Goal: Ask a question

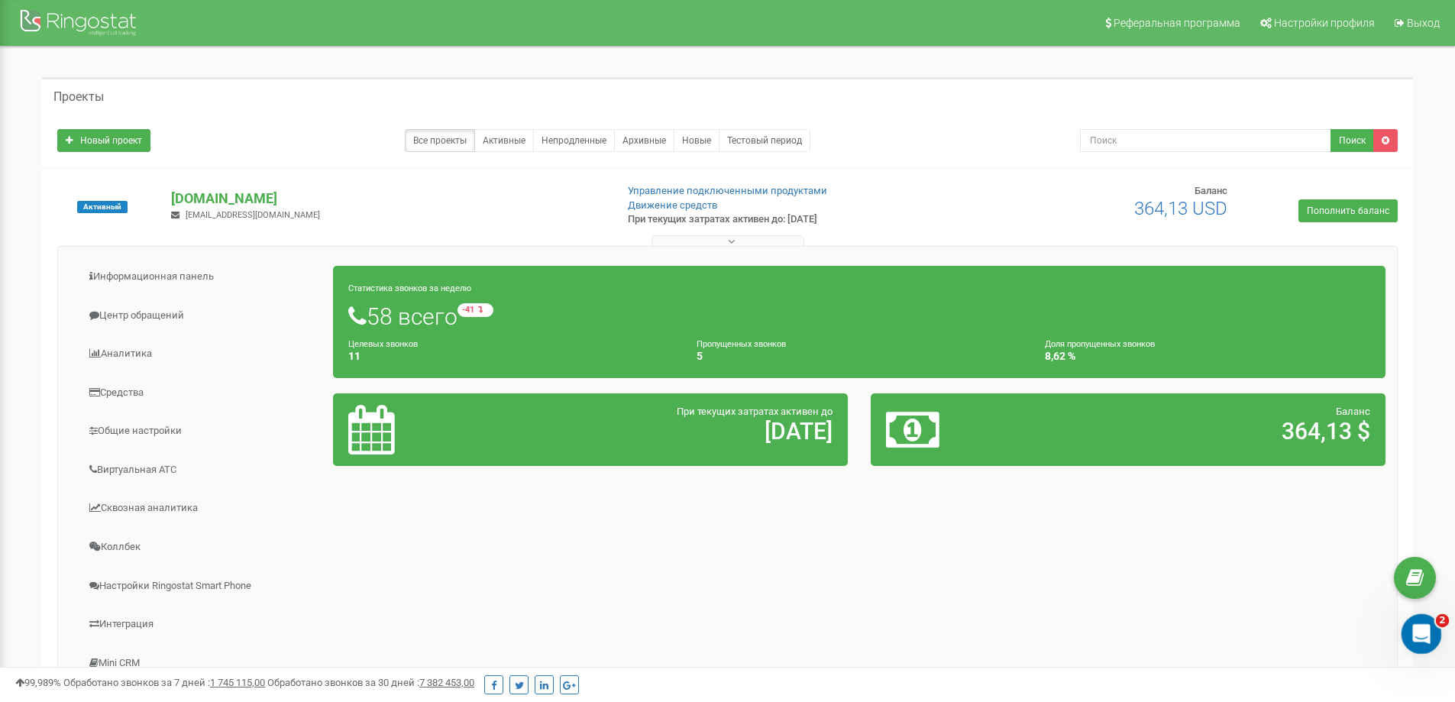
click at [1422, 631] on icon "Открыть службу сообщений Intercom" at bounding box center [1419, 631] width 25 height 25
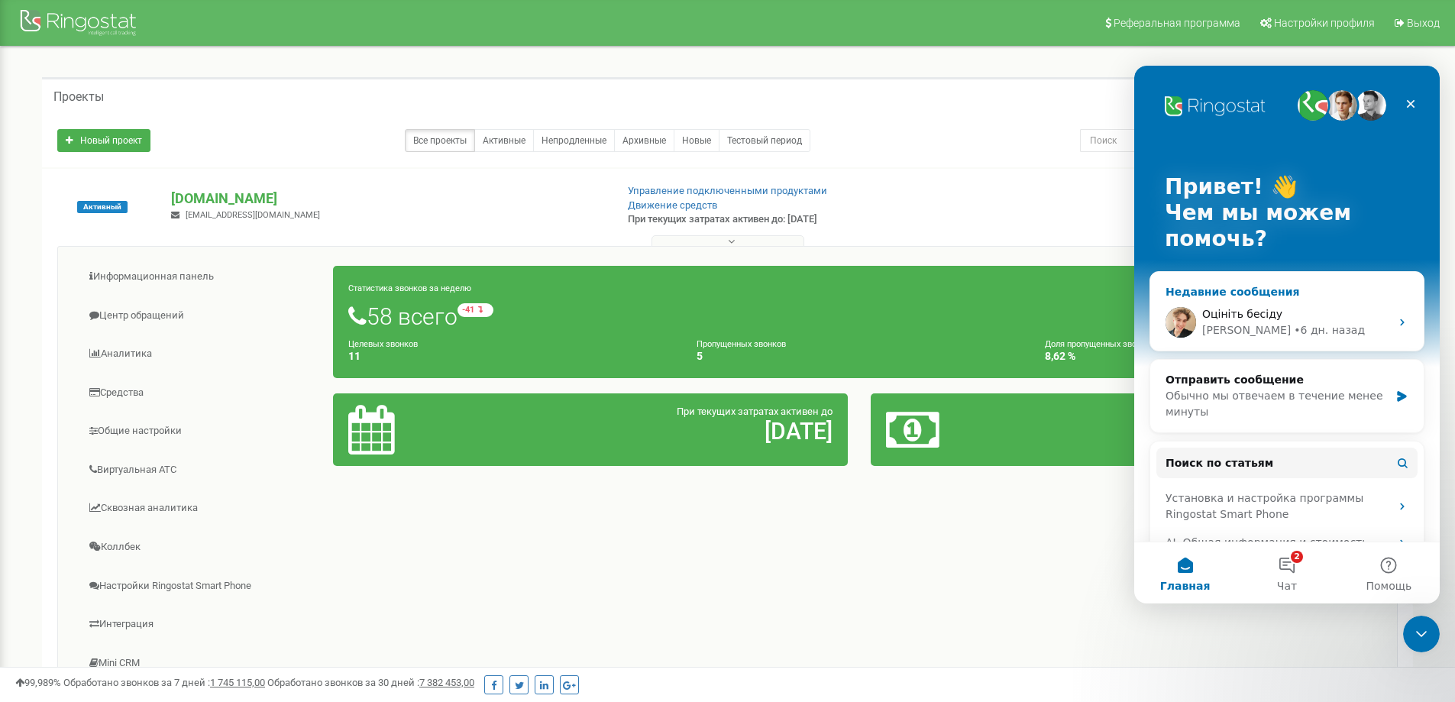
click at [1371, 321] on div "Оцініть бесіду" at bounding box center [1296, 314] width 188 height 16
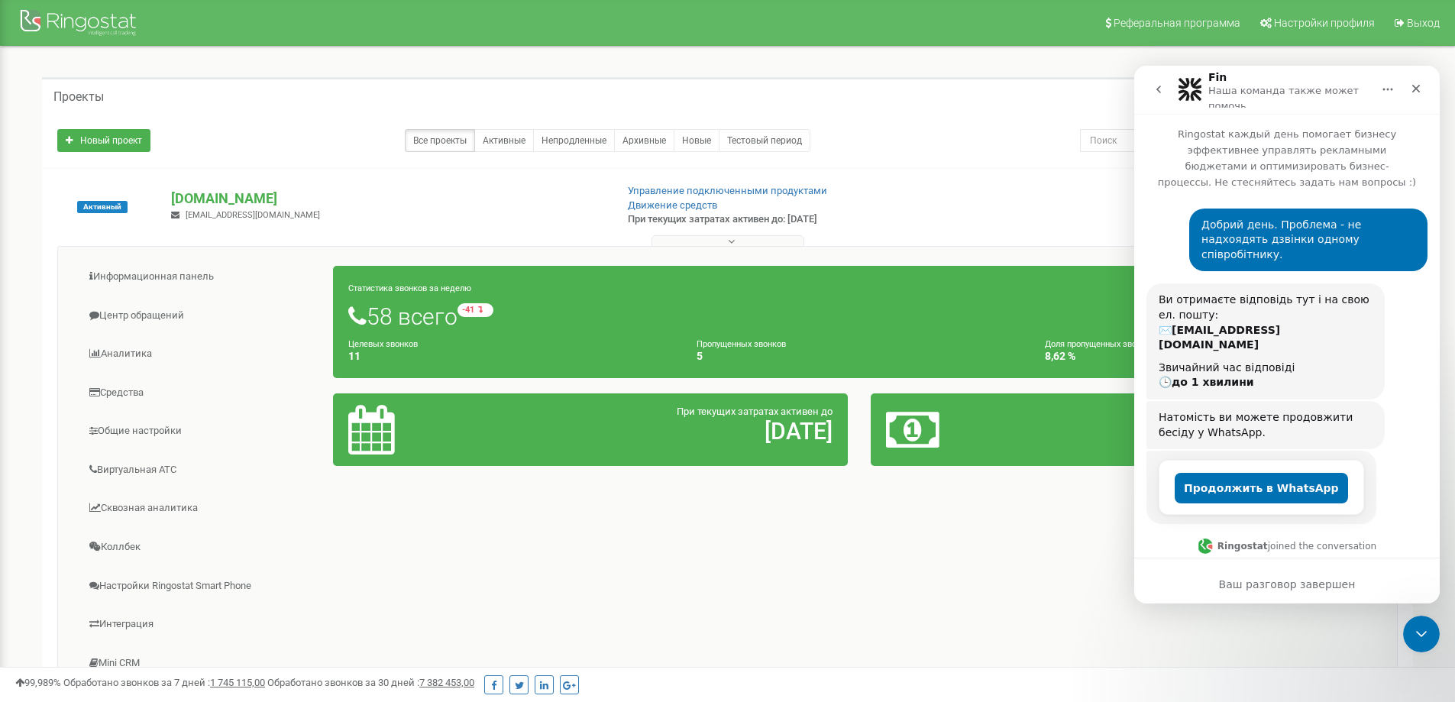
scroll to position [1794, 0]
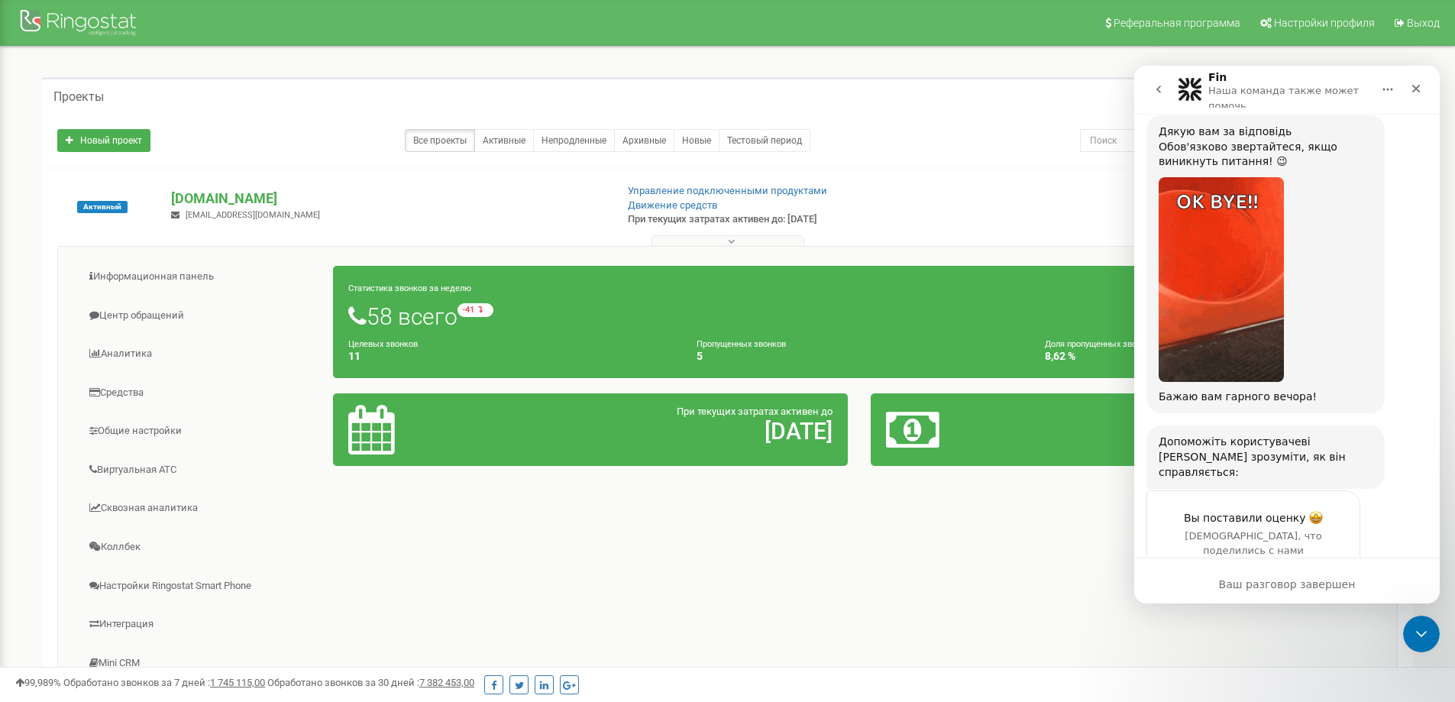
click at [1159, 90] on icon "go back" at bounding box center [1158, 89] width 12 height 12
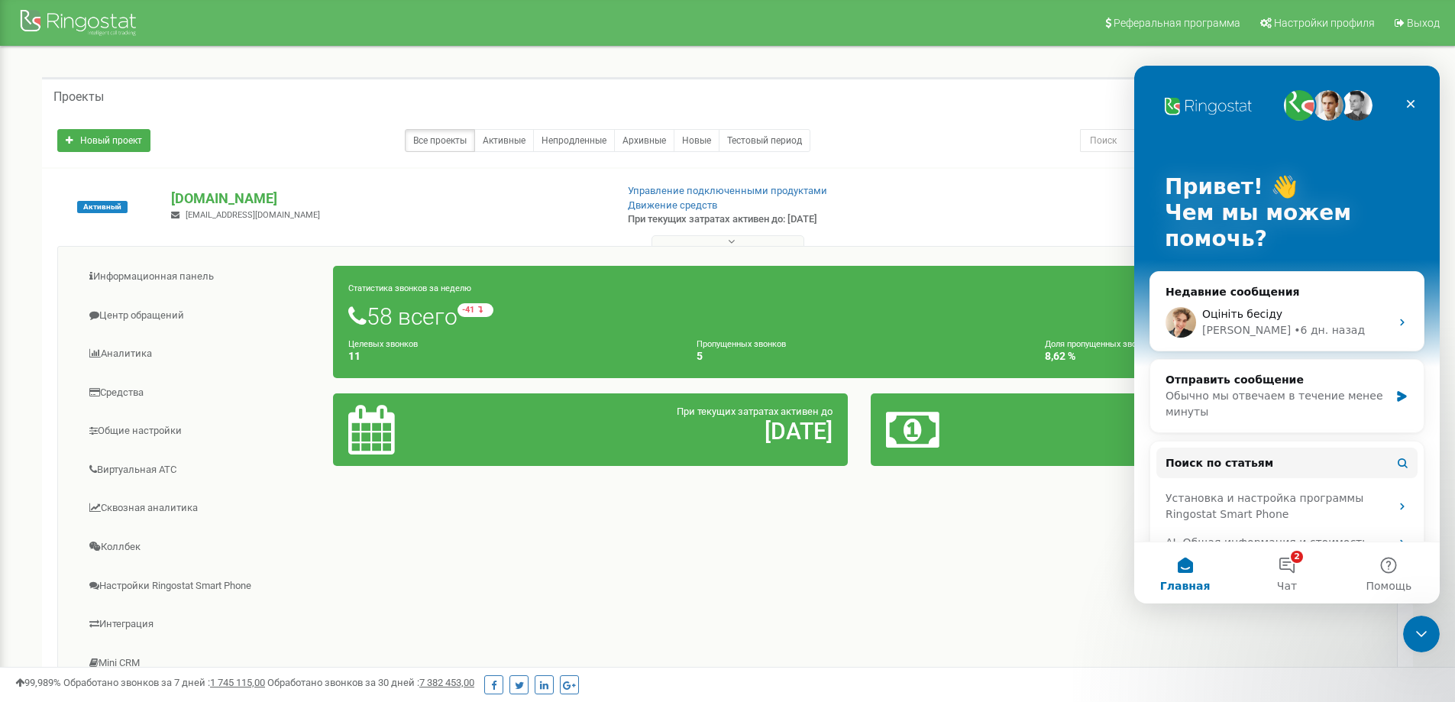
scroll to position [0, 0]
click at [1290, 561] on button "2 Чат" at bounding box center [1287, 572] width 102 height 61
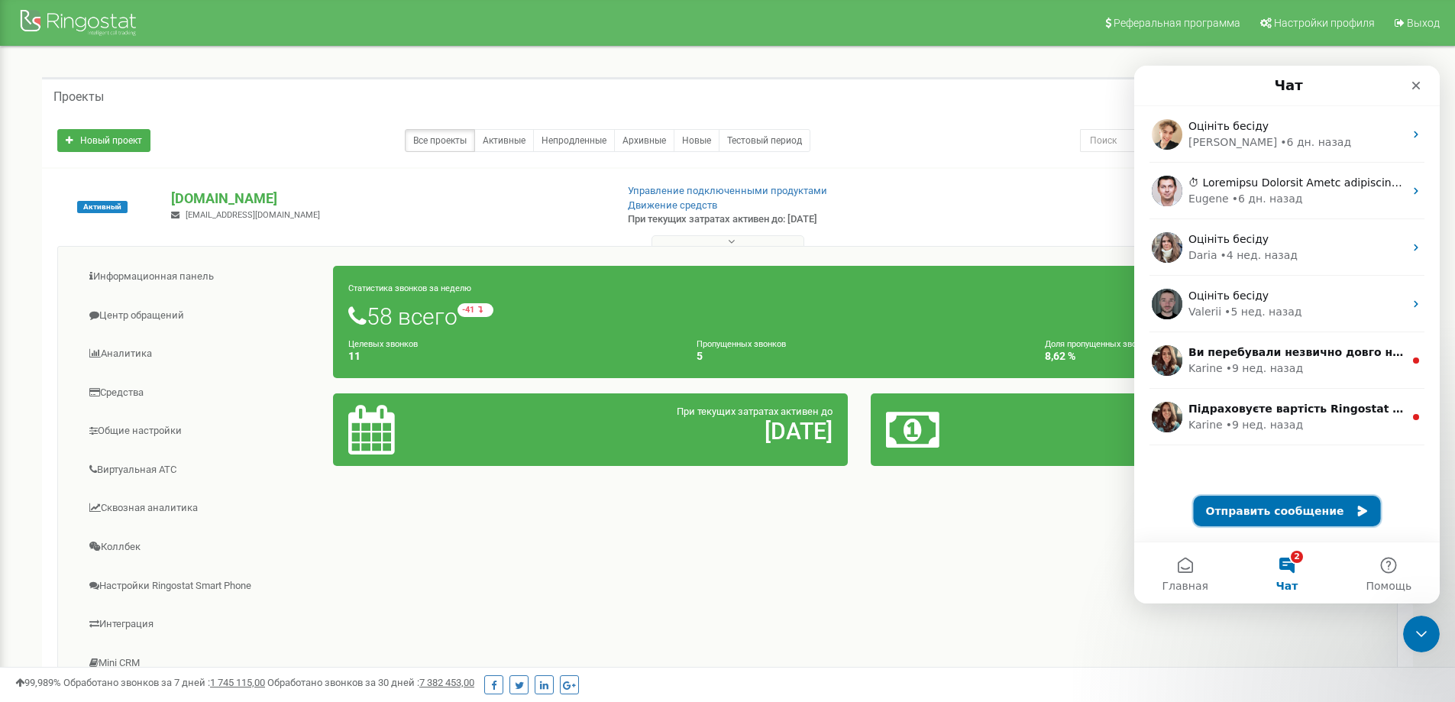
click at [1299, 514] on button "Отправить сообщение" at bounding box center [1287, 511] width 187 height 31
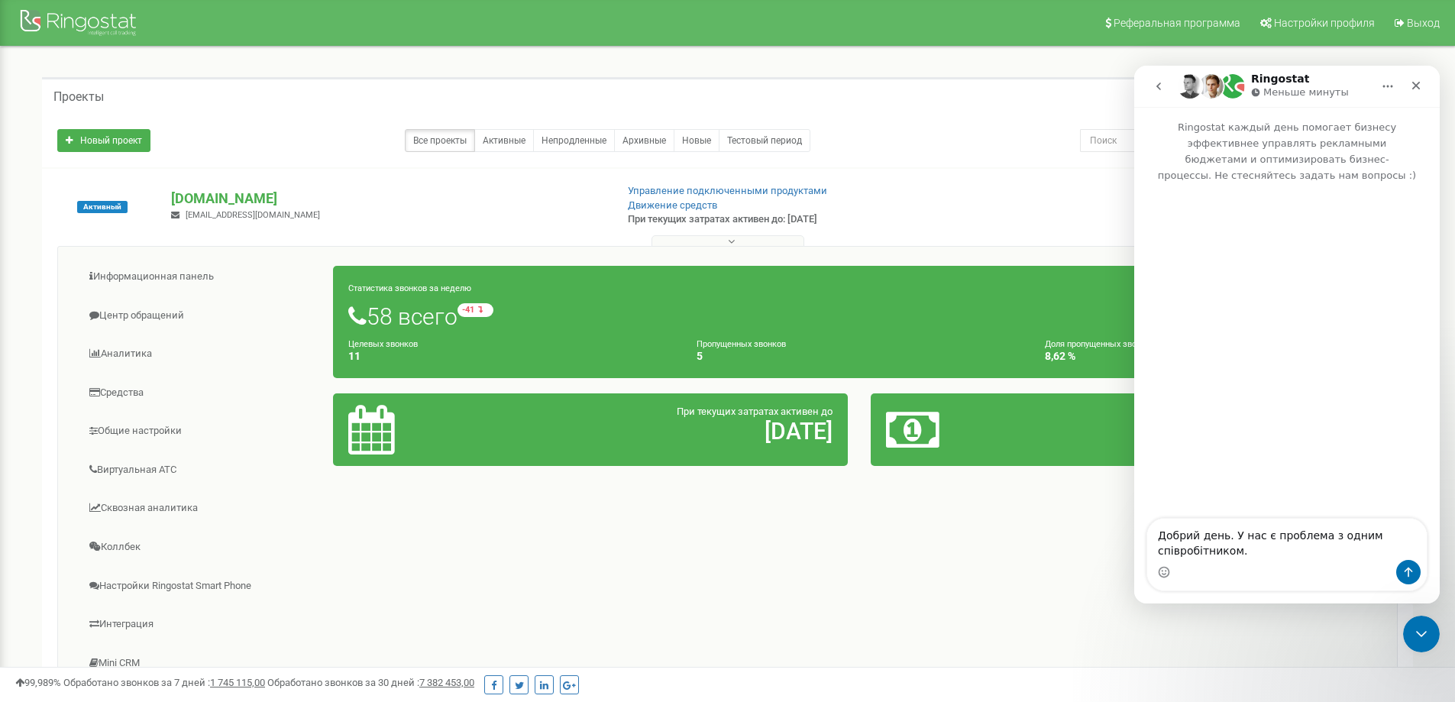
type textarea "Добрий день. У нас є проблема з одним співробітником. М"
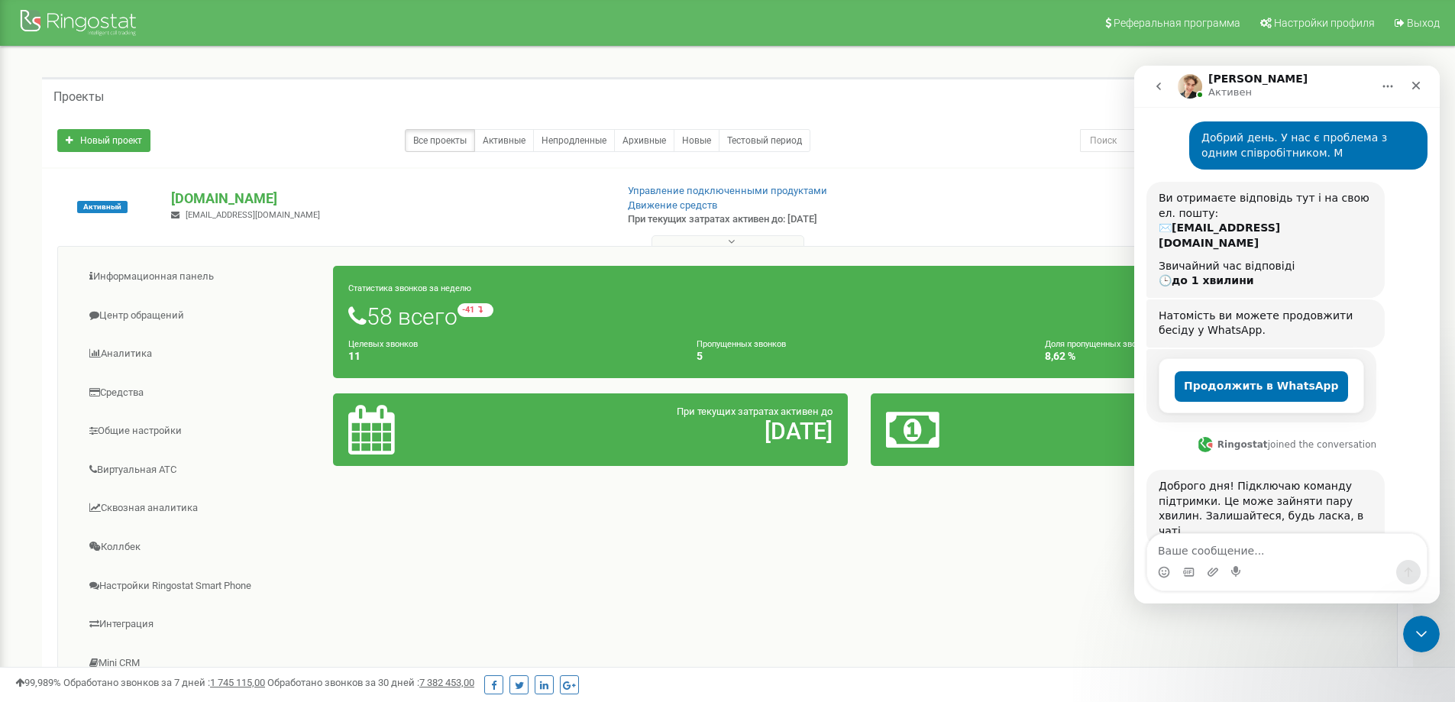
scroll to position [176, 0]
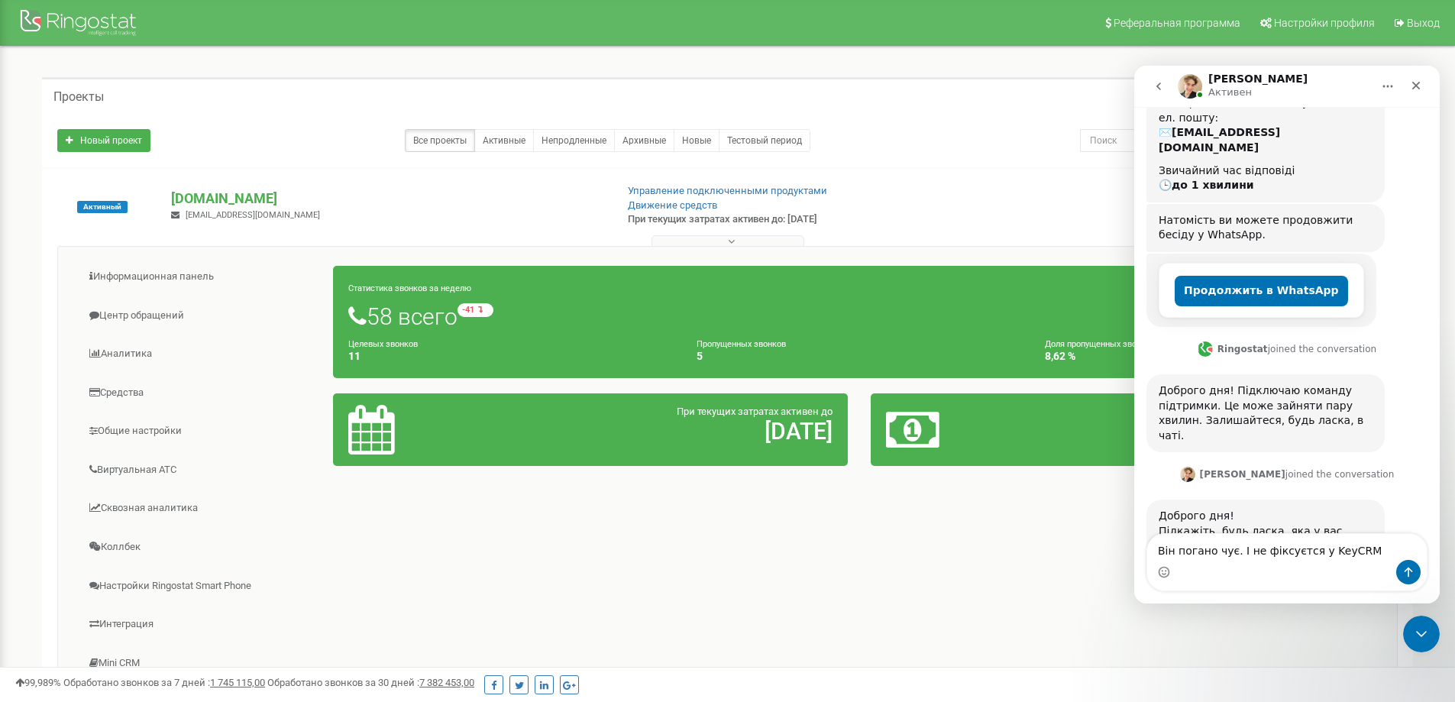
type textarea "Він погано чує. І не фіксуєтся у KeyCRM"
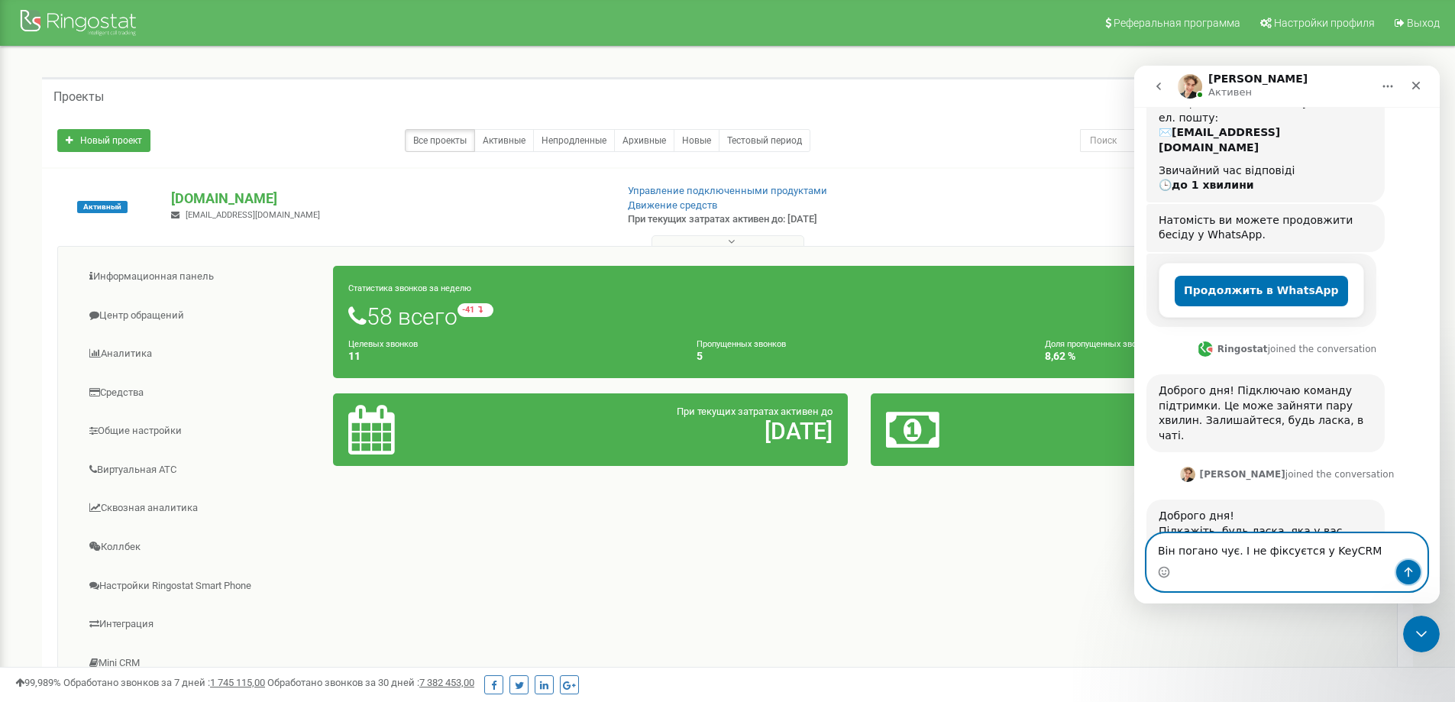
click at [1406, 567] on icon "Отправить сообщение…" at bounding box center [1408, 572] width 12 height 12
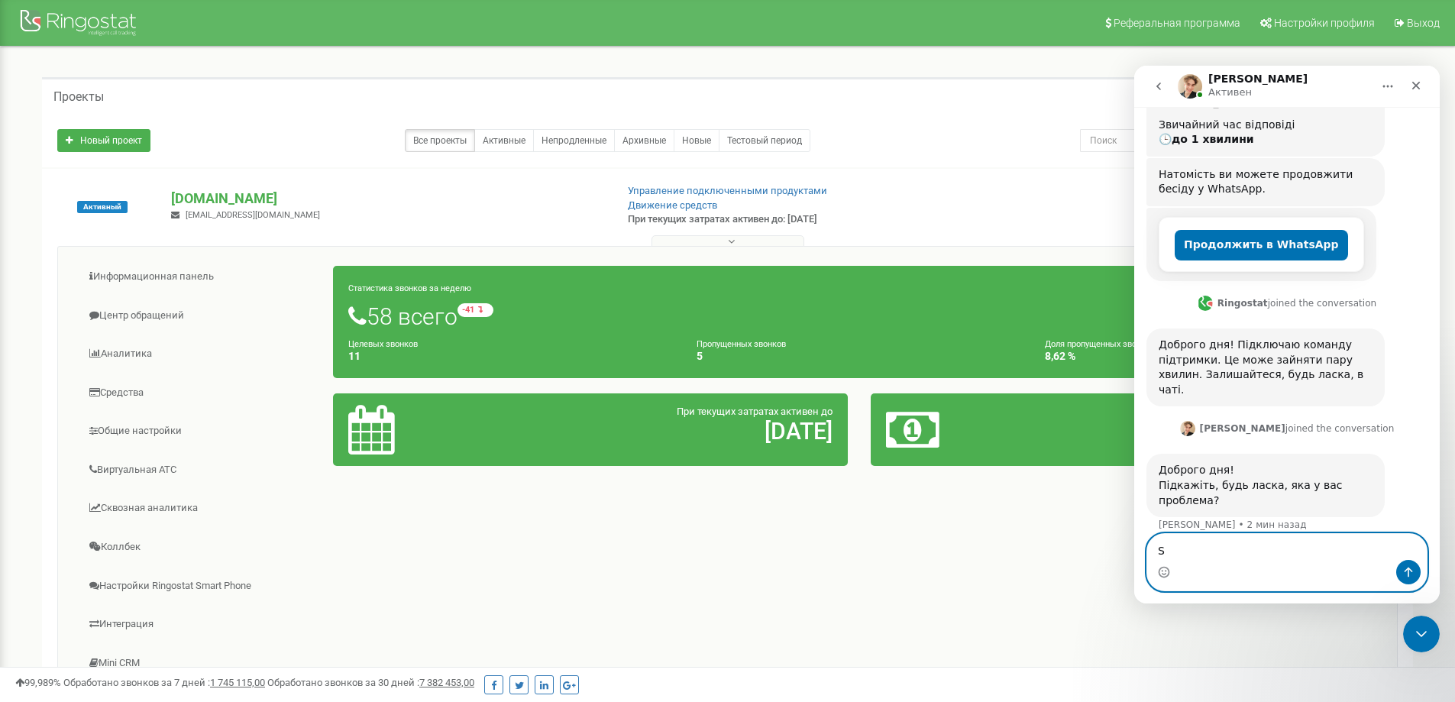
type textarea "S"
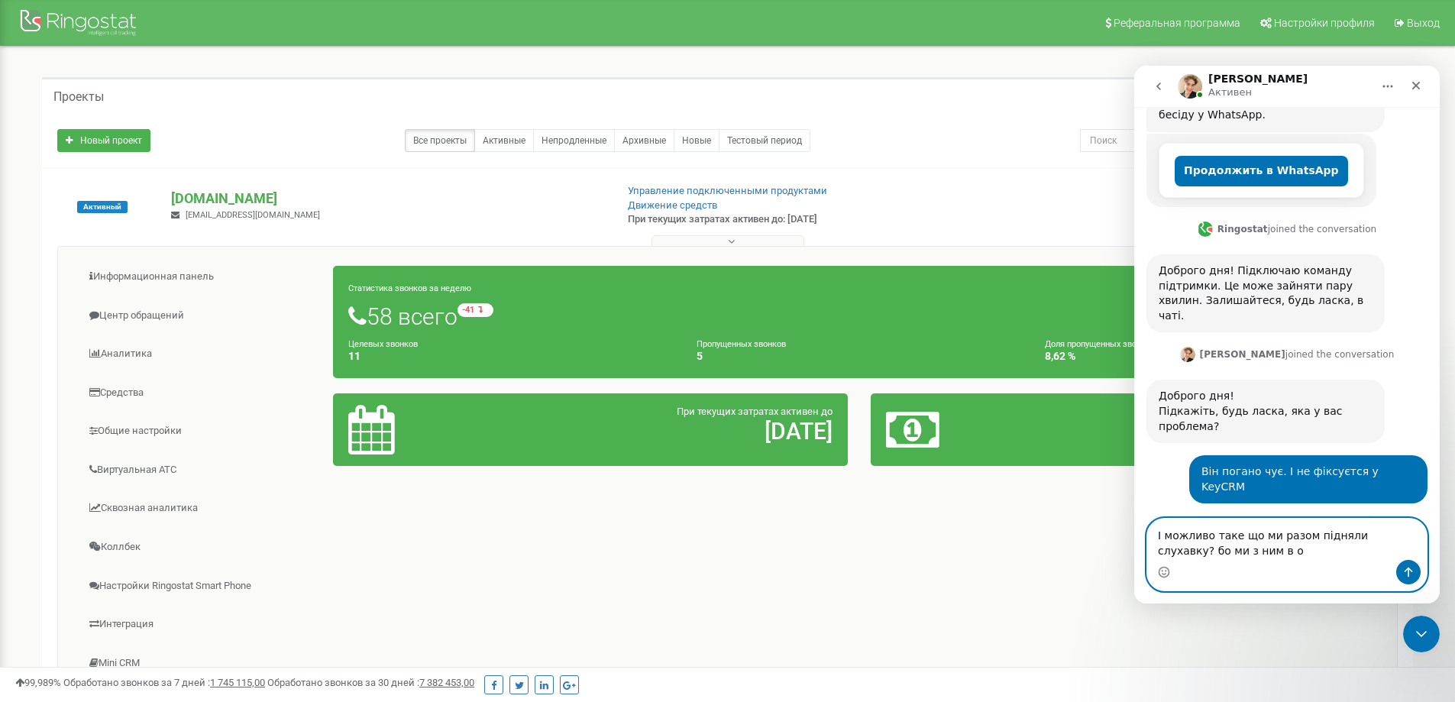
scroll to position [312, 0]
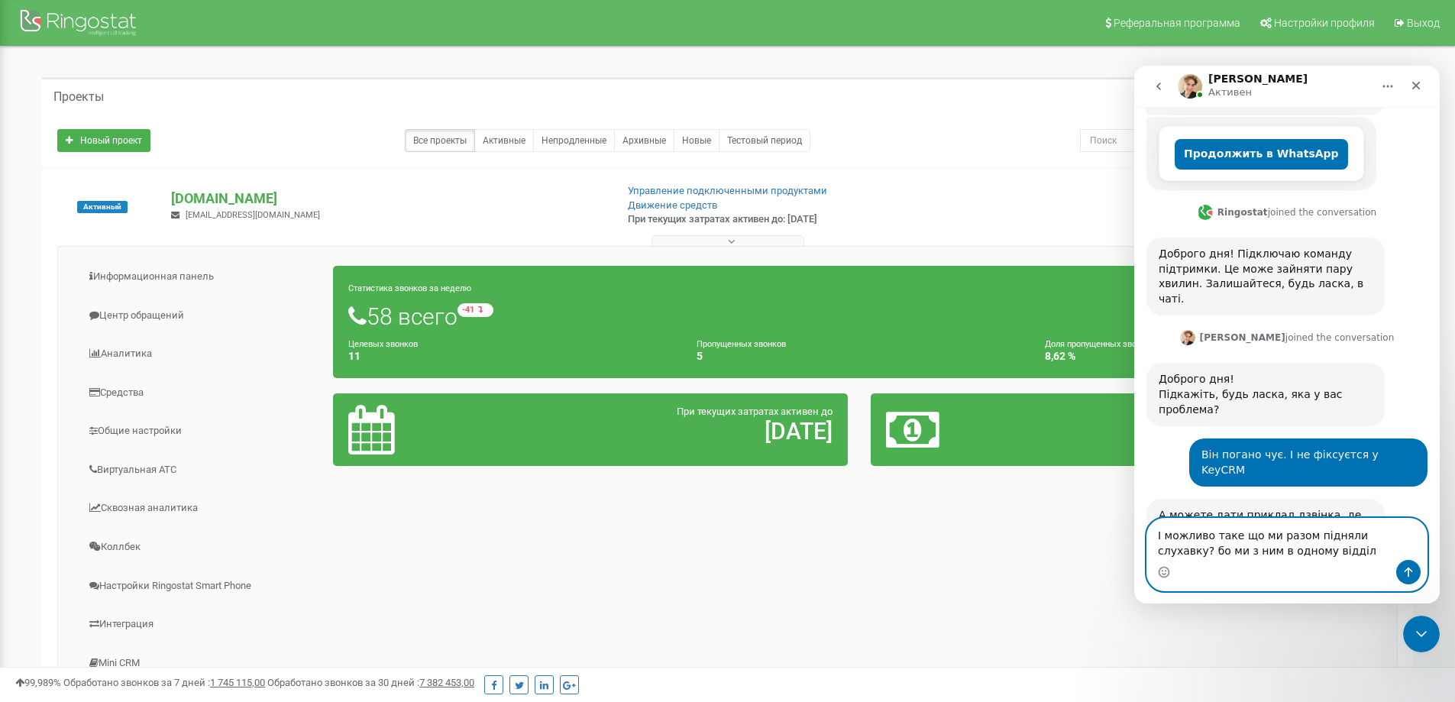
type textarea "І можливо таке що ми разом підняли слухавку? бо ми з ним в одному відділі"
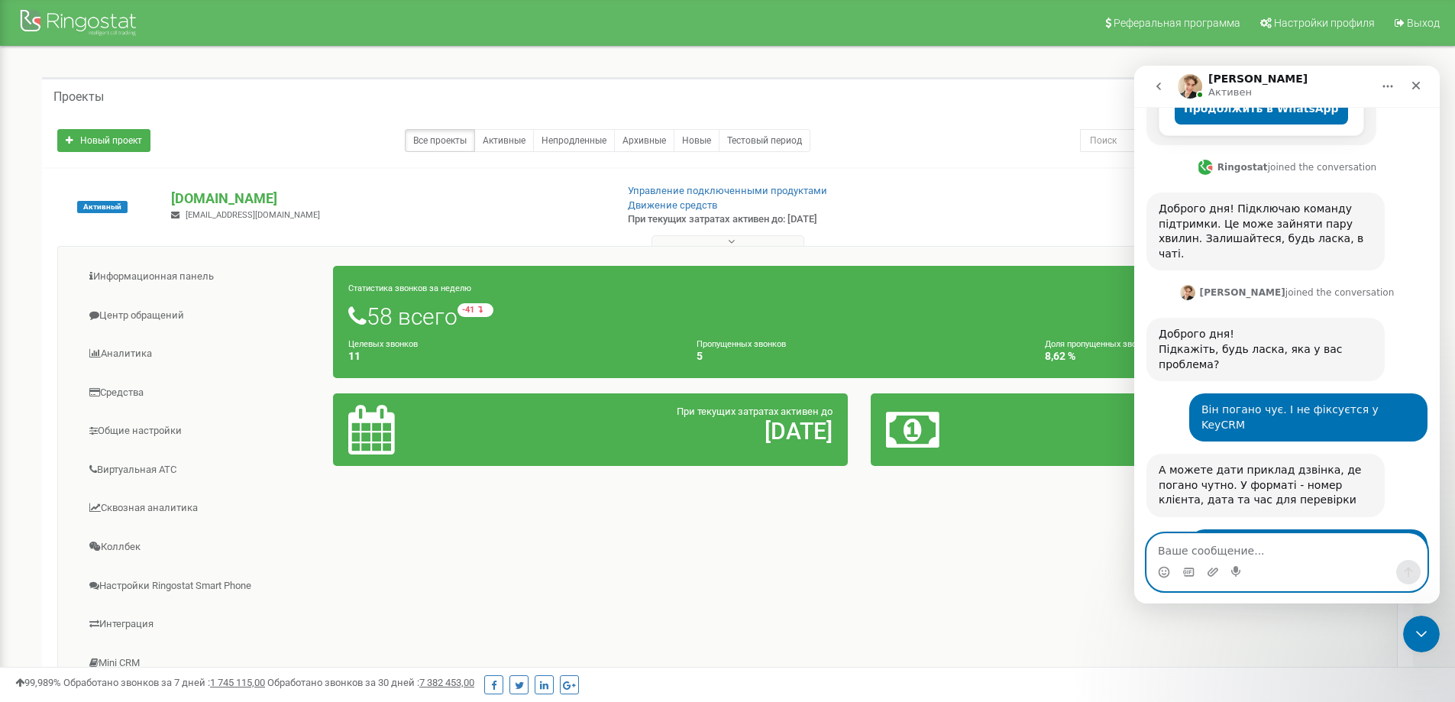
scroll to position [418, 0]
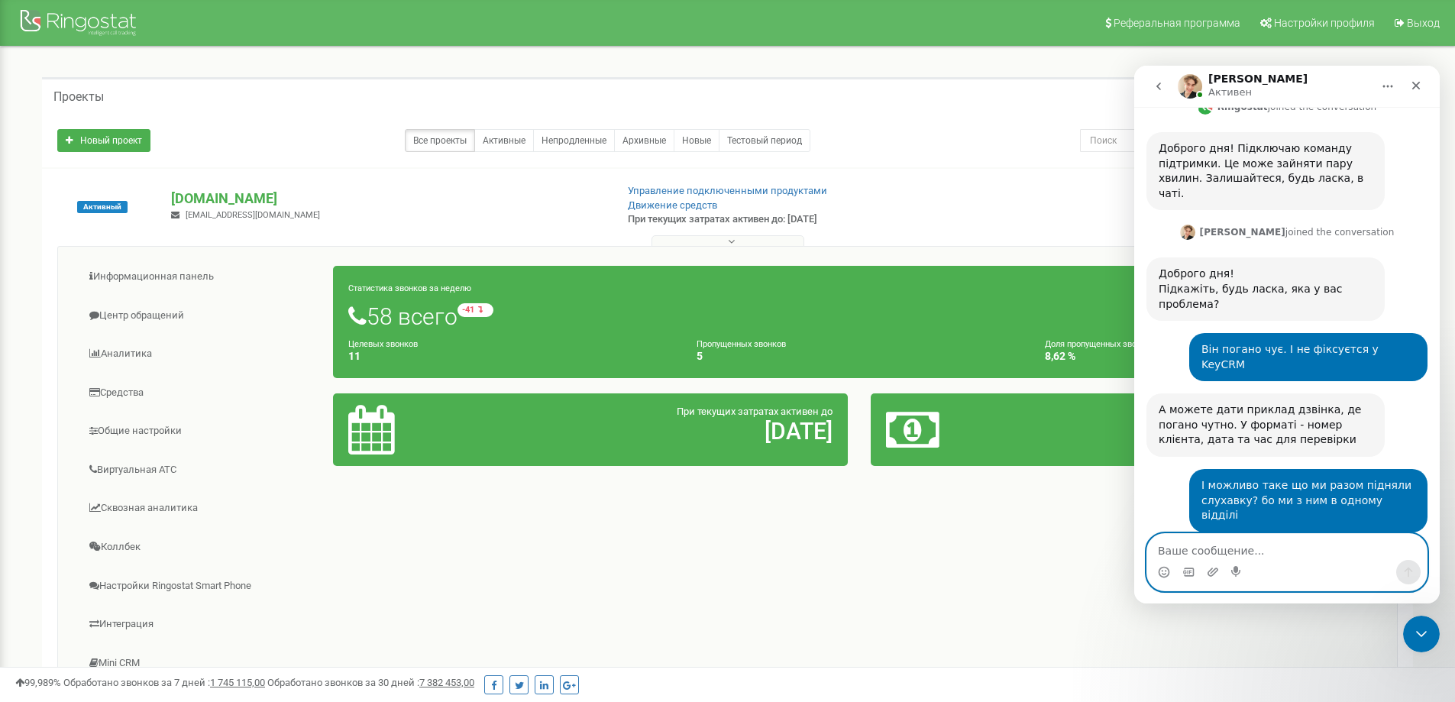
click at [1242, 547] on textarea "Ваше сообщение..." at bounding box center [1286, 547] width 279 height 26
type textarea "А"
type textarea "С"
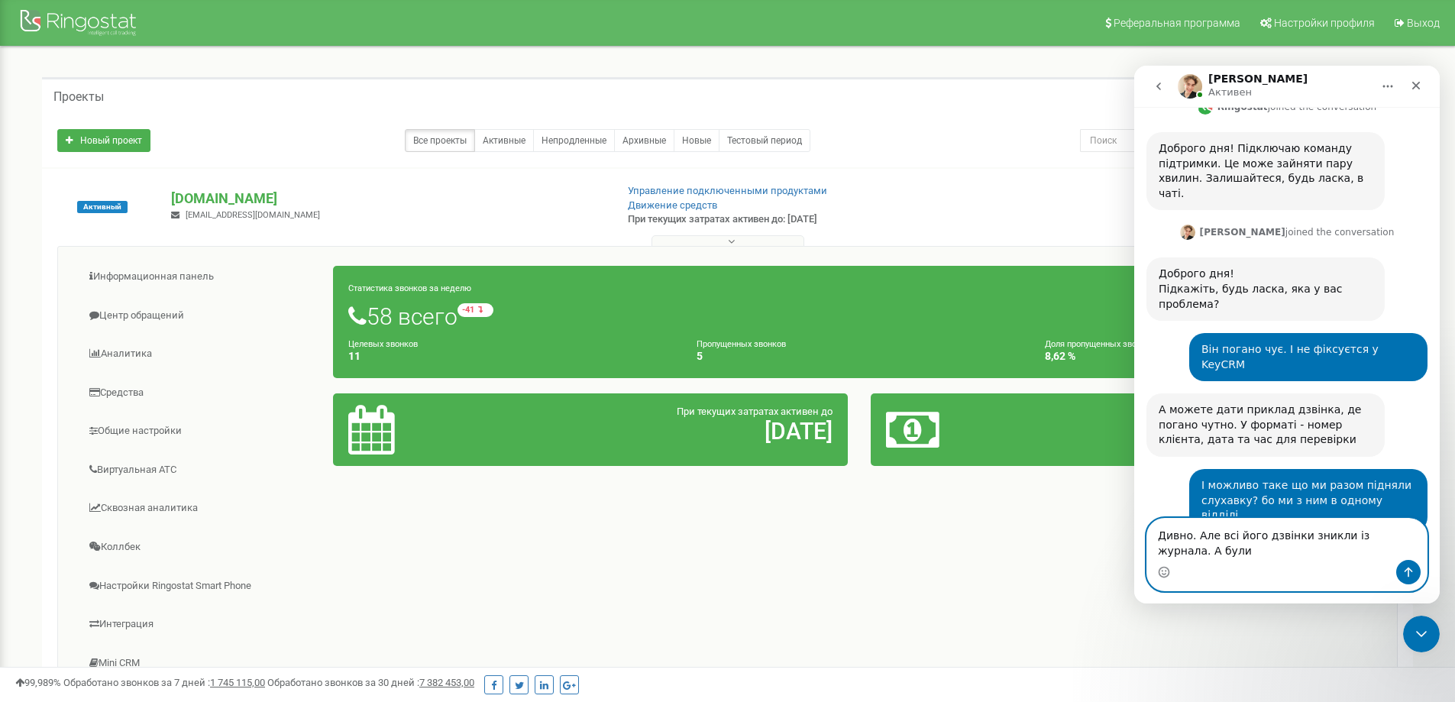
scroll to position [433, 0]
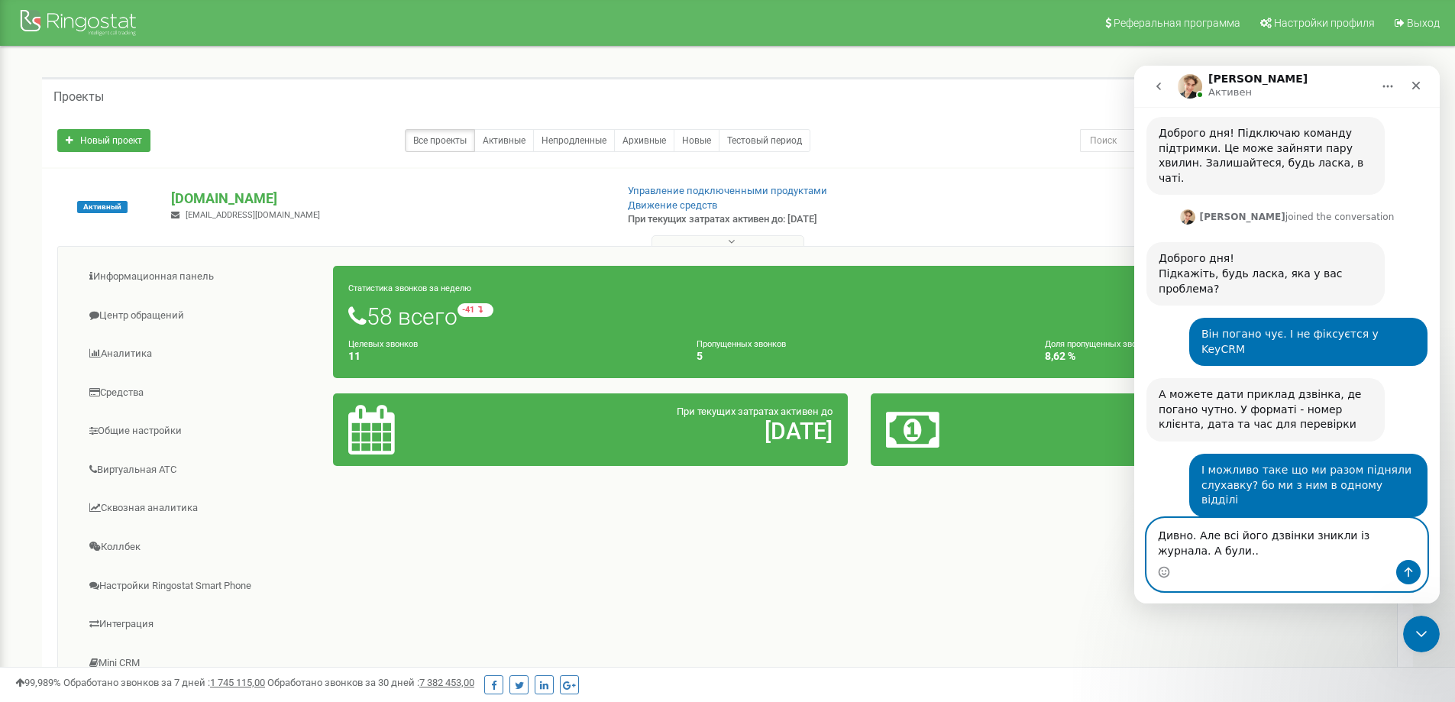
type textarea "Дивно. Але всі його дзвінки зникли із журнала. А були..."
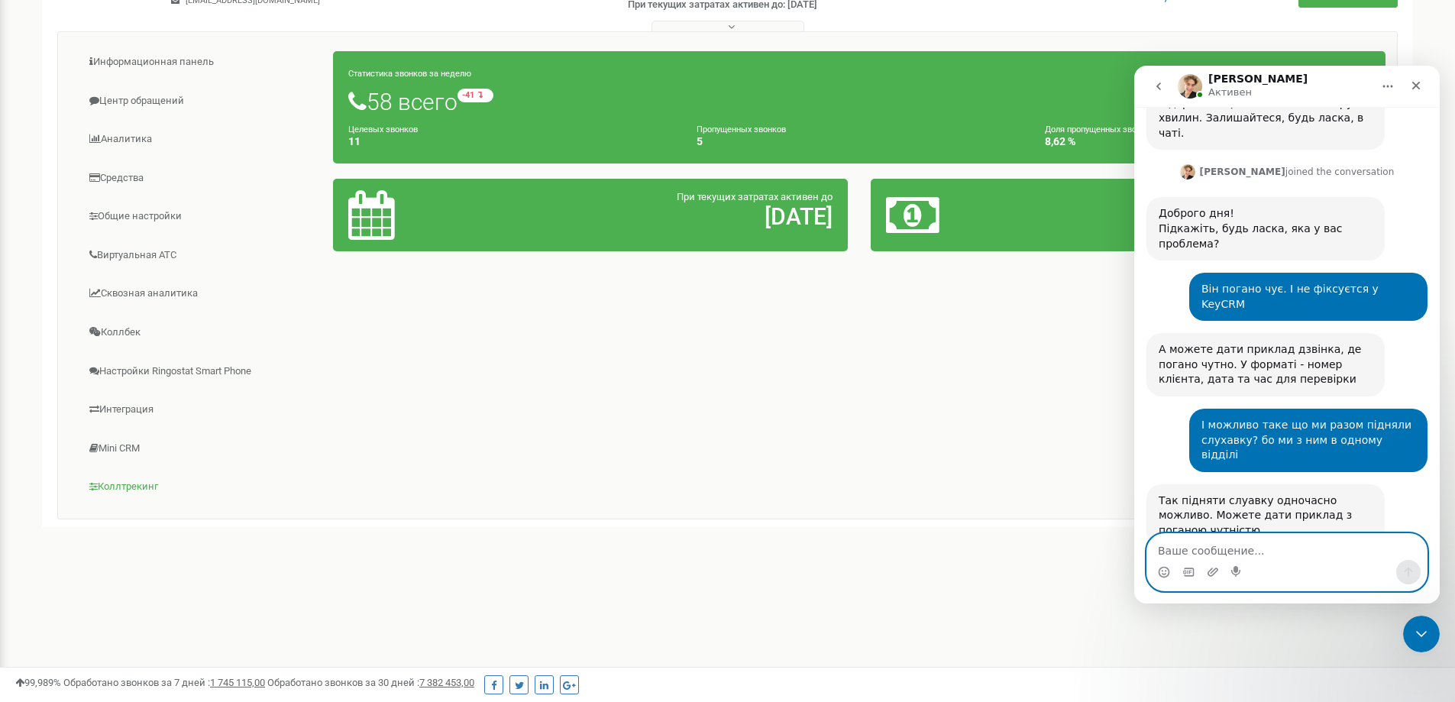
scroll to position [537, 0]
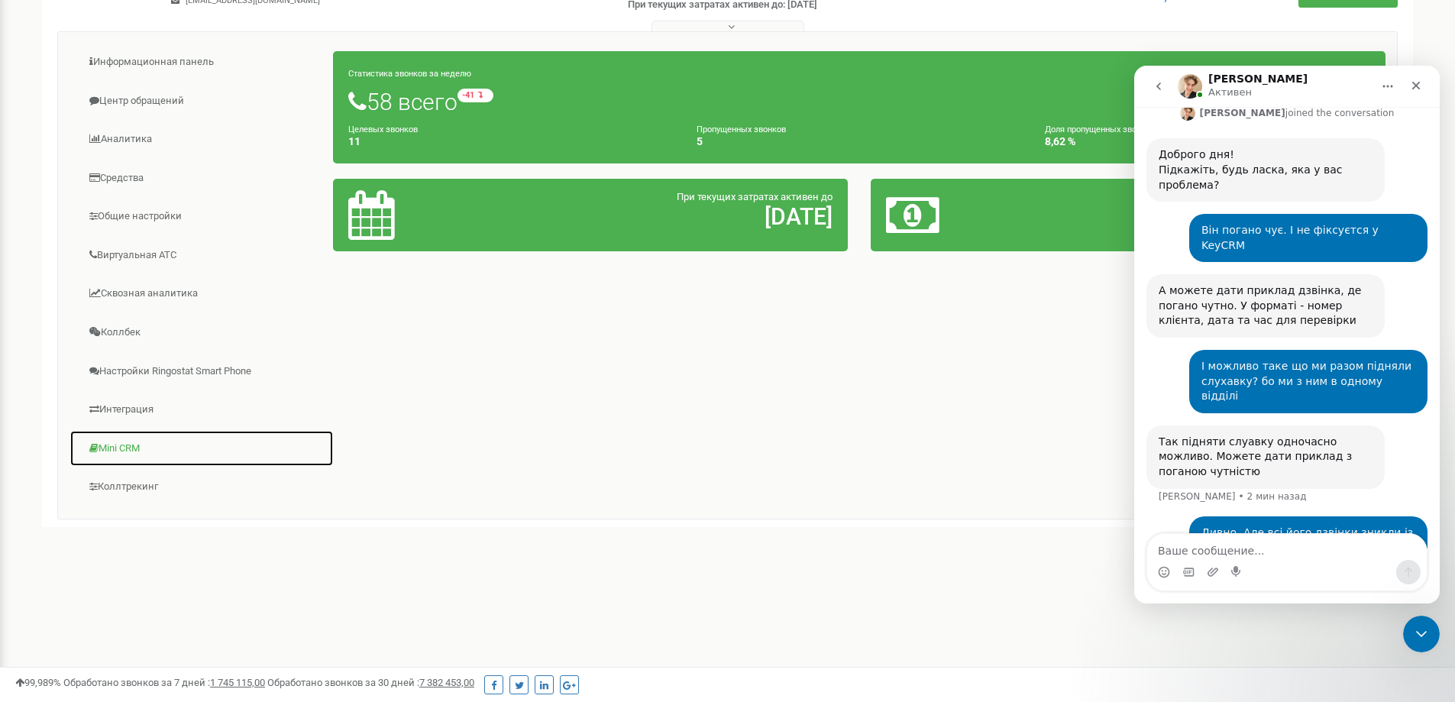
click at [122, 444] on link "Mini CRM" at bounding box center [201, 448] width 264 height 37
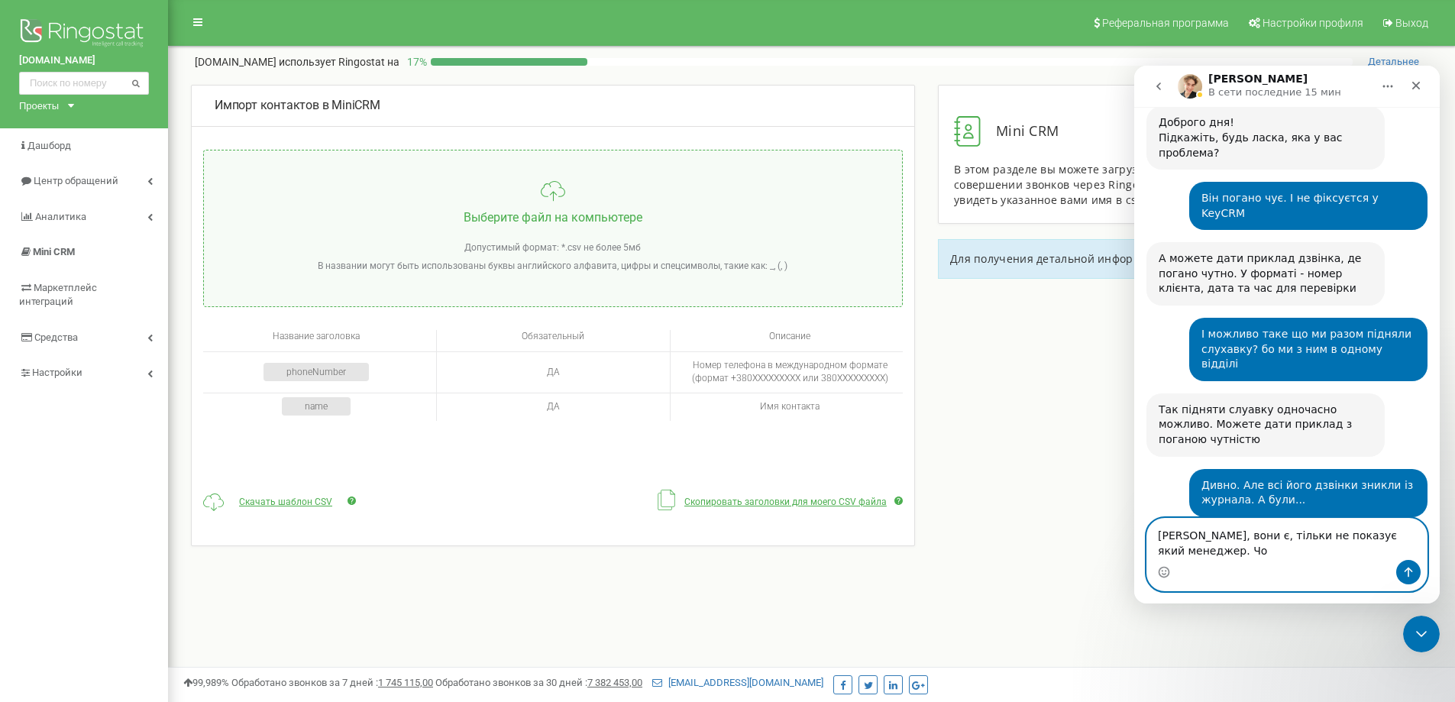
scroll to position [584, 0]
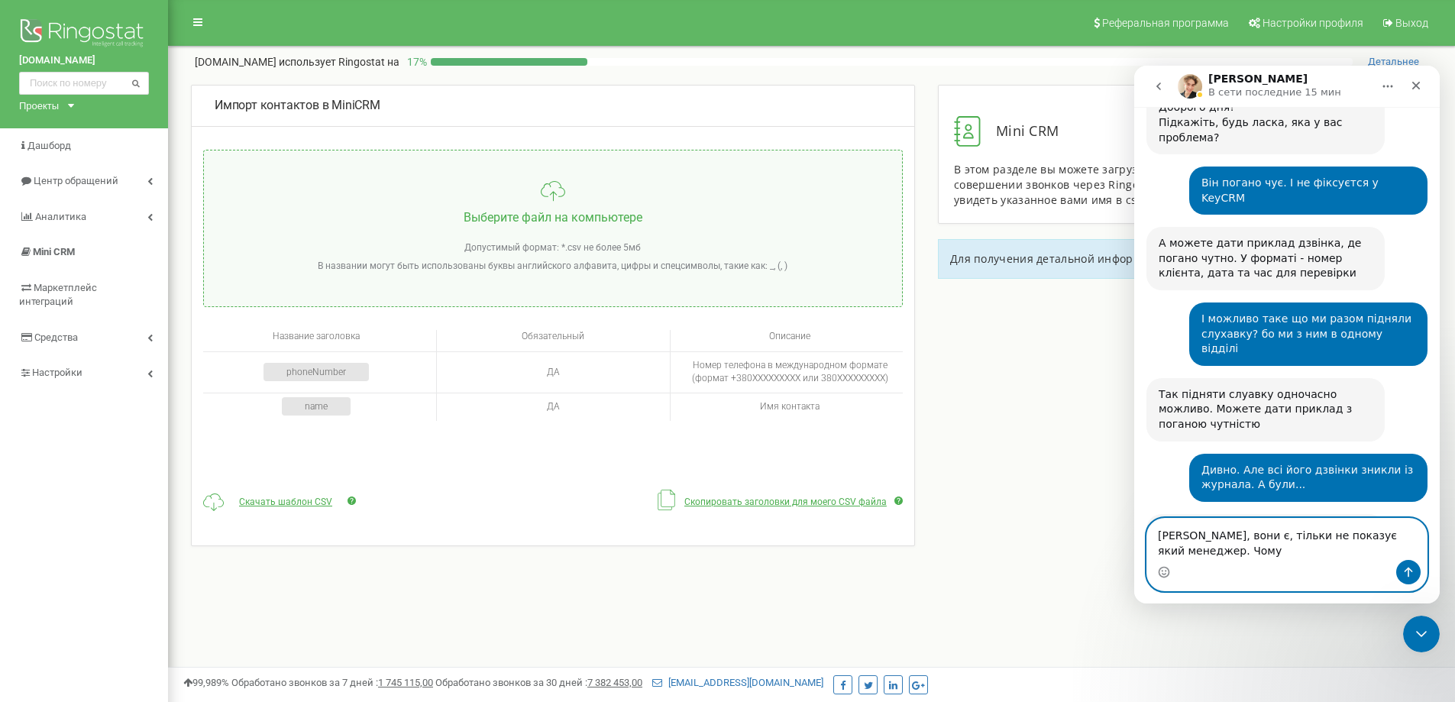
type textarea "[PERSON_NAME], вони є, тільки не показує який менеджер. Чому?"
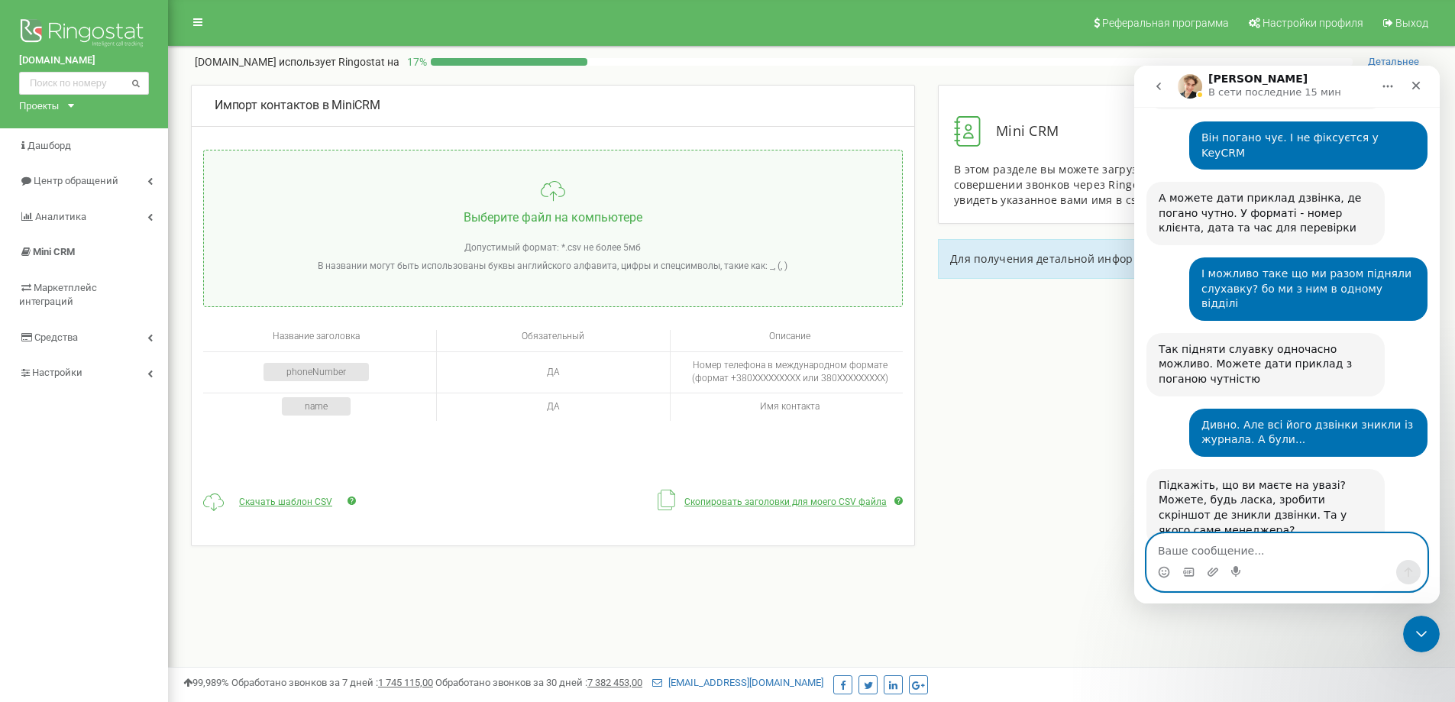
paste textarea "[DATE] 10:14"
click at [1210, 548] on textarea "[DATE] 10:14" at bounding box center [1286, 547] width 279 height 26
paste textarea "[DATE] 10:14"
drag, startPoint x: 1263, startPoint y: 546, endPoint x: 1271, endPoint y: 546, distance: 8.4
click at [1271, 546] on textarea "[DATE] 10:14, [DATE] 10:14" at bounding box center [1286, 547] width 279 height 26
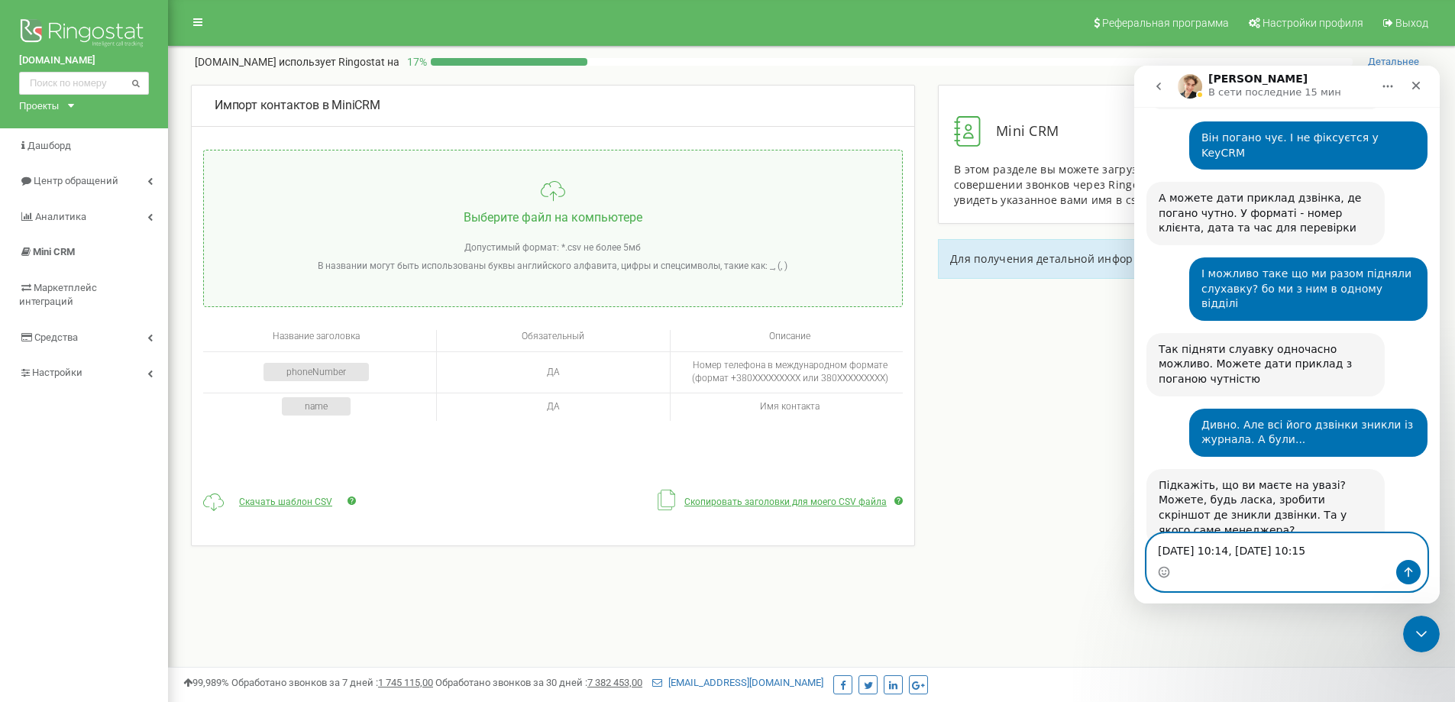
type textarea "[DATE] 10:14, [DATE] 10:15"
click at [1403, 567] on icon "Отправить сообщение…" at bounding box center [1408, 572] width 12 height 12
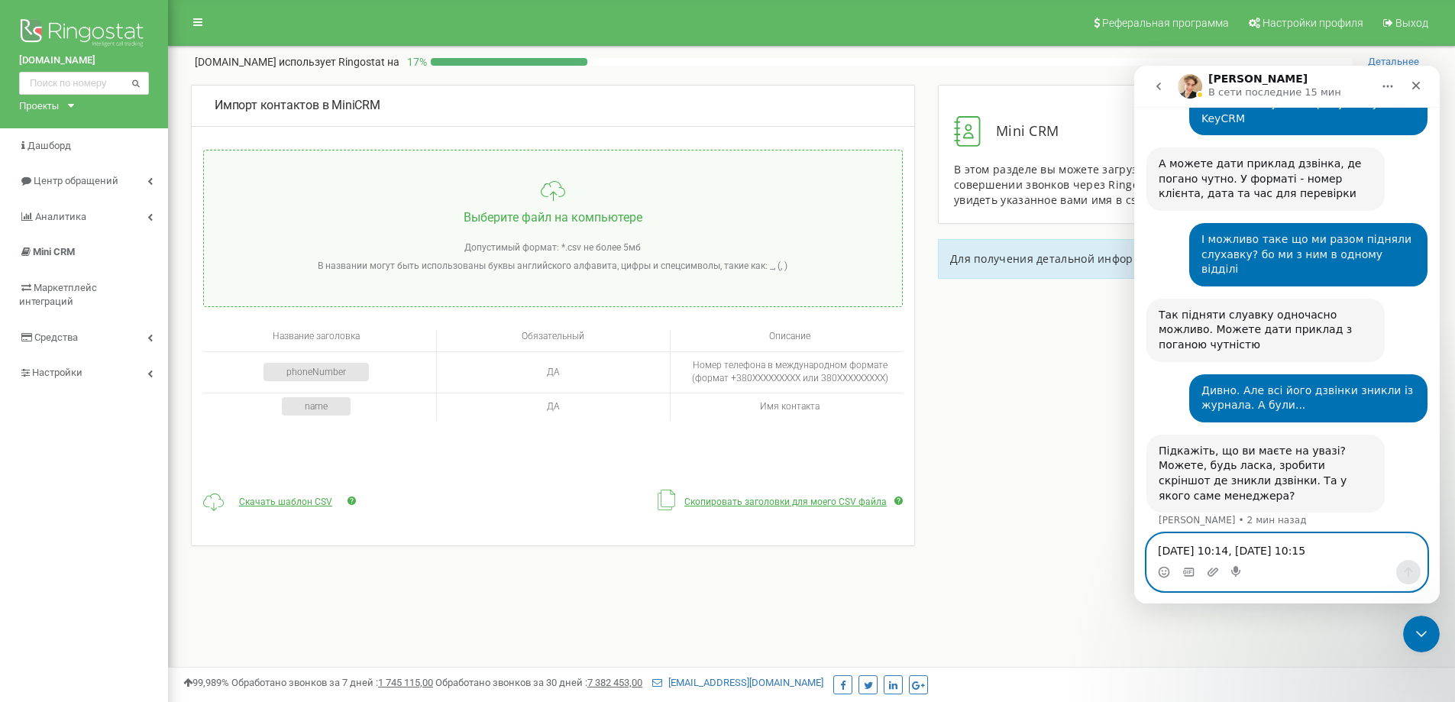
scroll to position [722, 0]
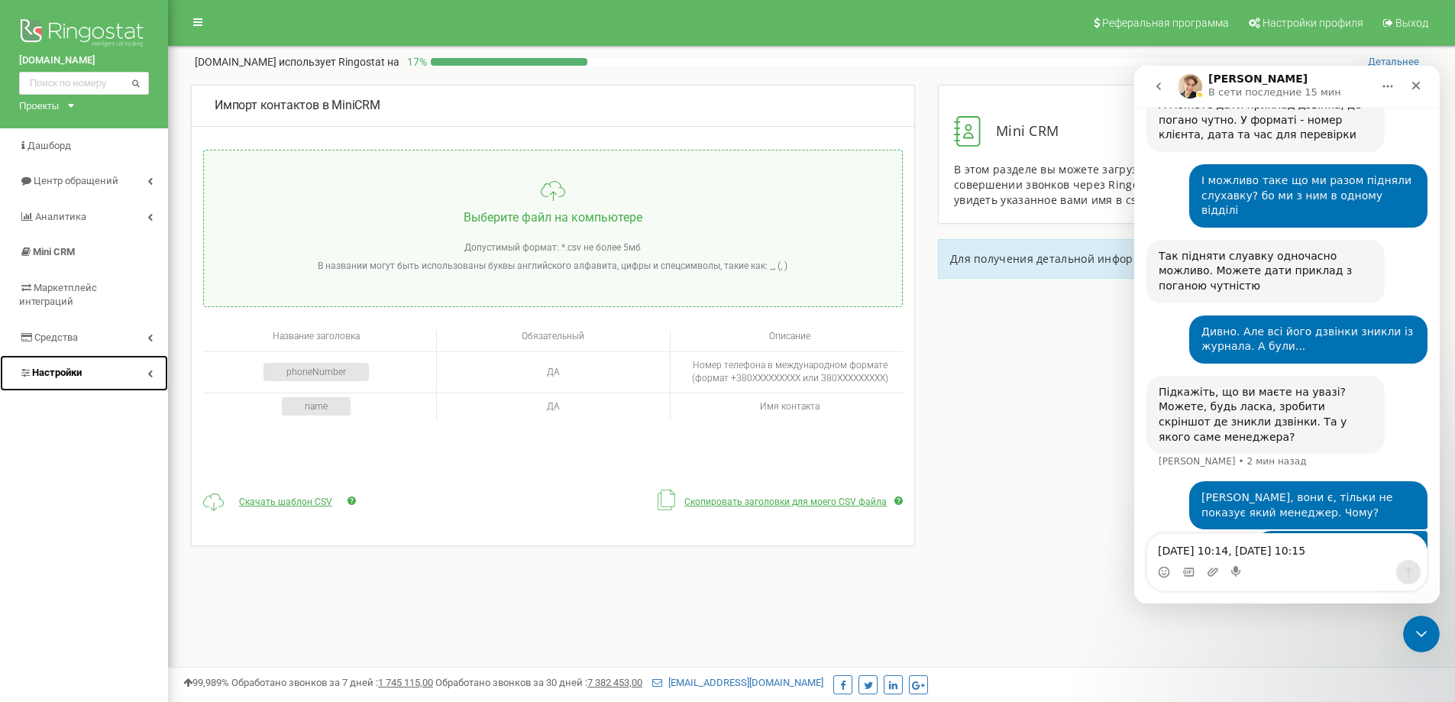
click at [56, 367] on span "Настройки" at bounding box center [57, 372] width 50 height 11
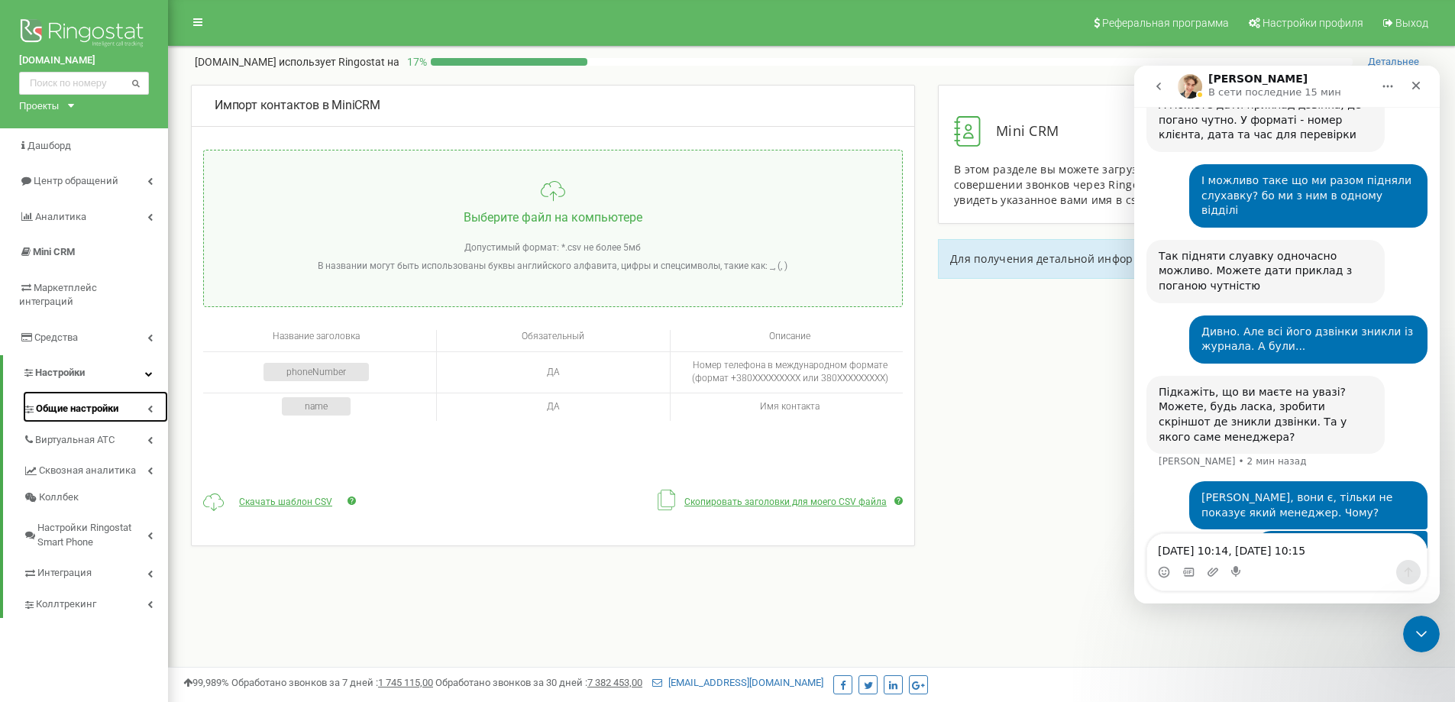
click at [72, 402] on span "Общие настройки" at bounding box center [77, 409] width 82 height 15
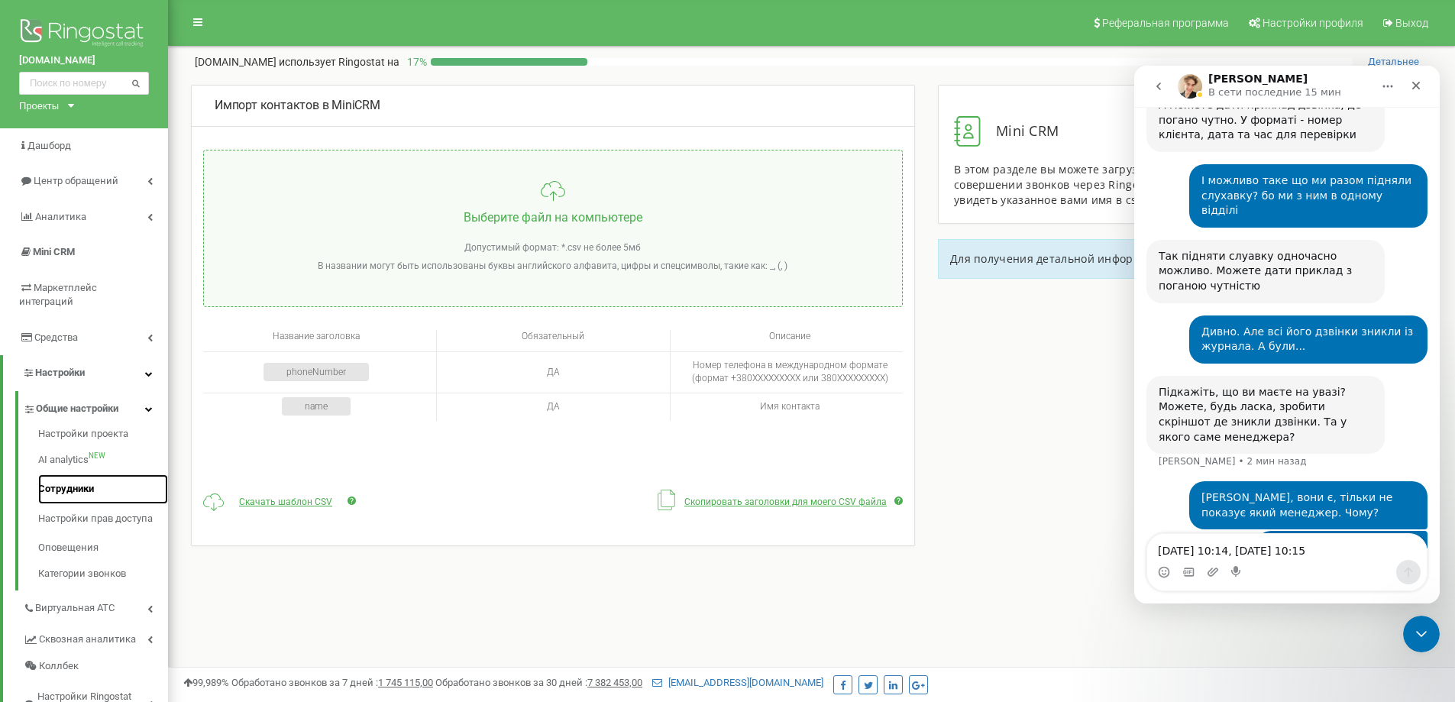
click at [75, 474] on link "Сотрудники" at bounding box center [103, 489] width 130 height 30
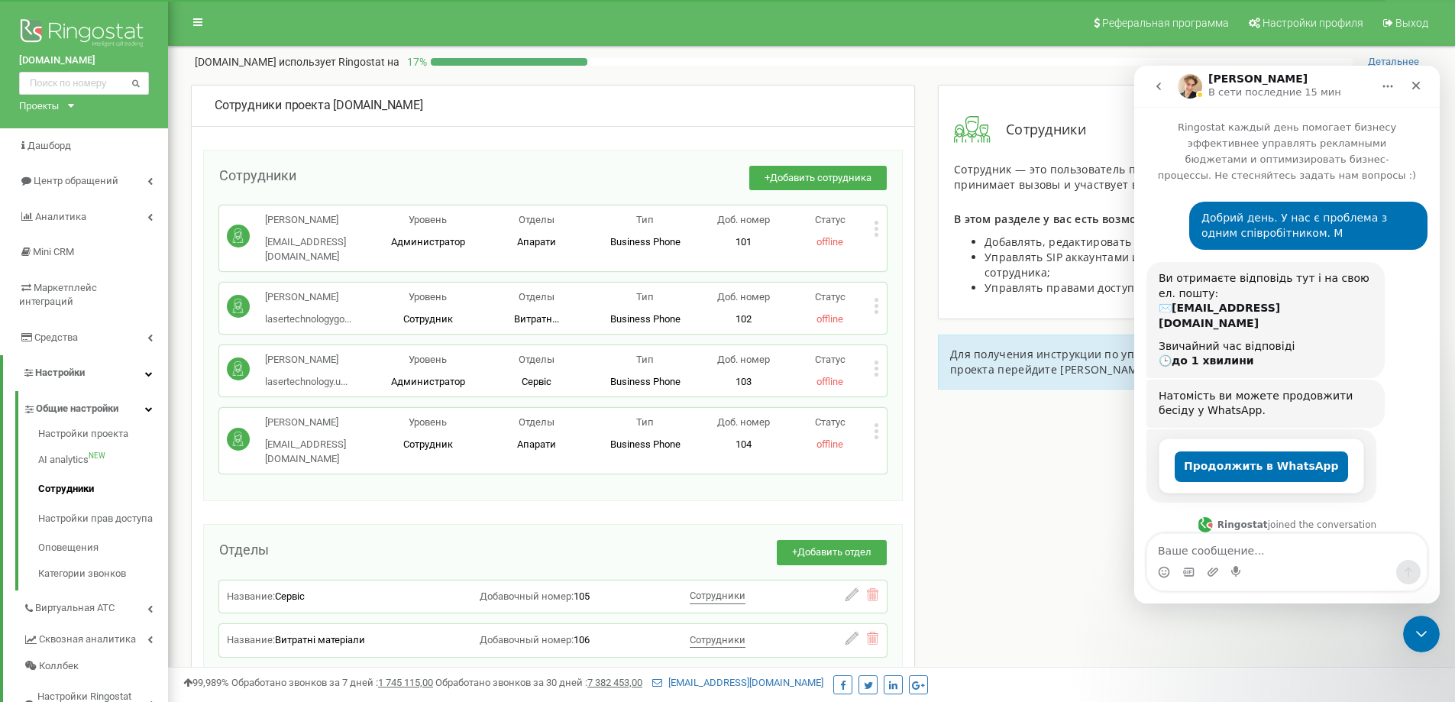
scroll to position [722, 0]
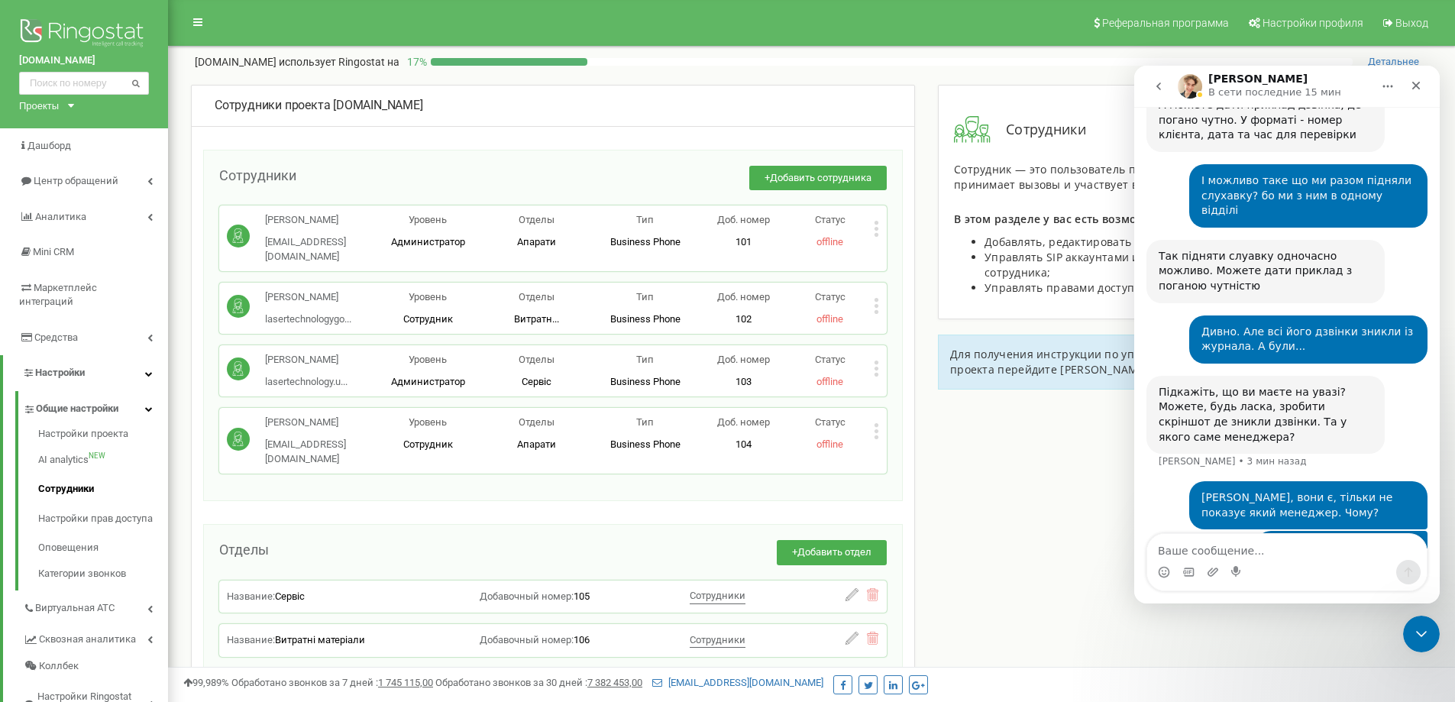
click at [878, 439] on icon at bounding box center [876, 431] width 5 height 16
click at [890, 462] on icon at bounding box center [888, 456] width 11 height 11
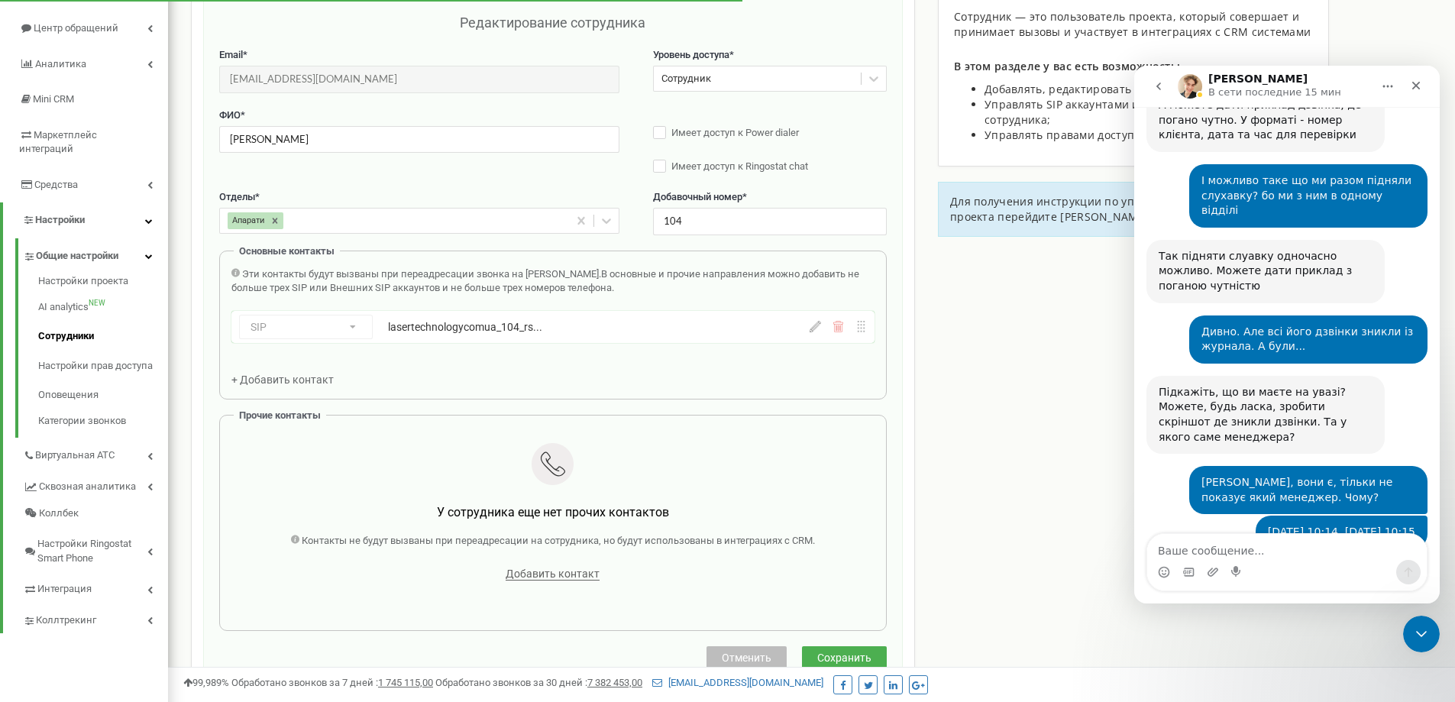
scroll to position [754, 0]
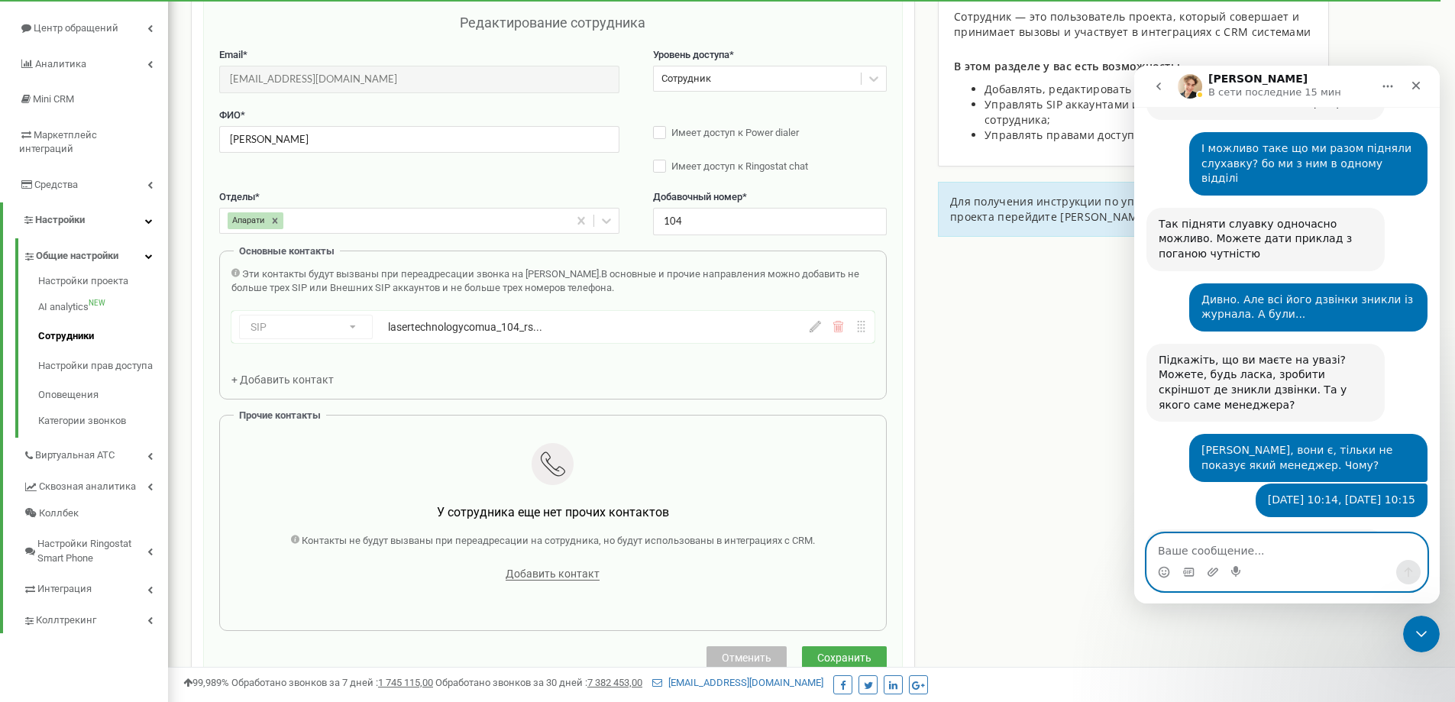
click at [1246, 551] on textarea "Ваше сообщение..." at bounding box center [1286, 547] width 279 height 26
type textarea "d"
type textarea "в KeyCRM"
click at [1408, 574] on icon "Отправить сообщение…" at bounding box center [1408, 572] width 8 height 10
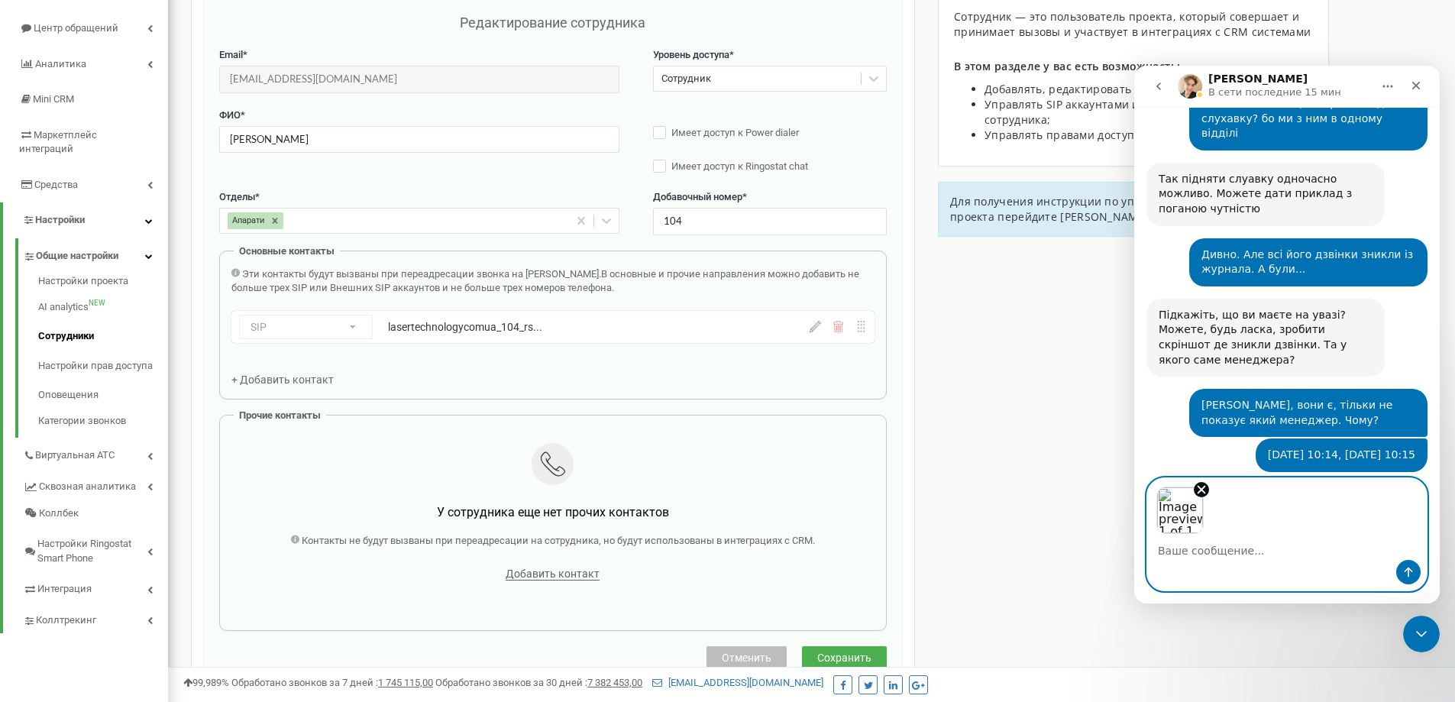
scroll to position [855, 0]
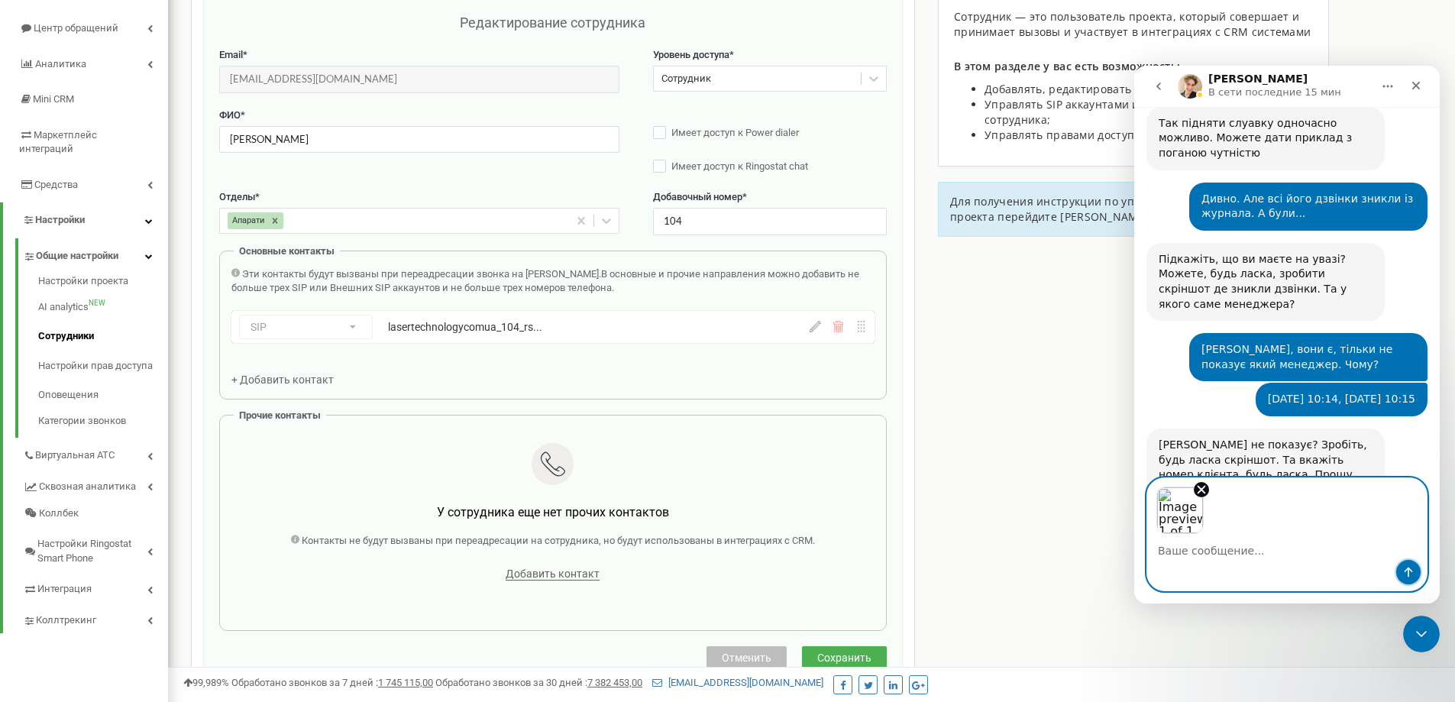
click at [1406, 567] on icon "Отправить сообщение…" at bounding box center [1408, 572] width 12 height 12
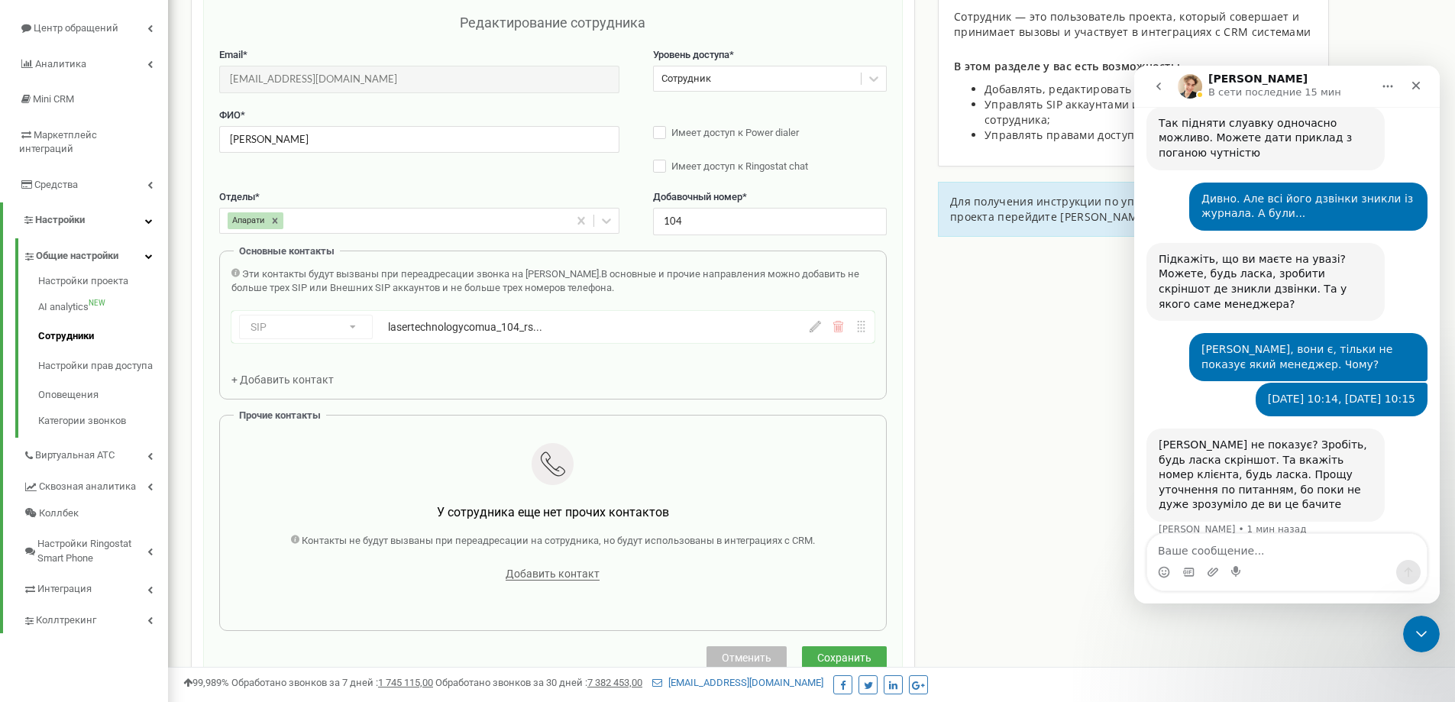
scroll to position [906, 0]
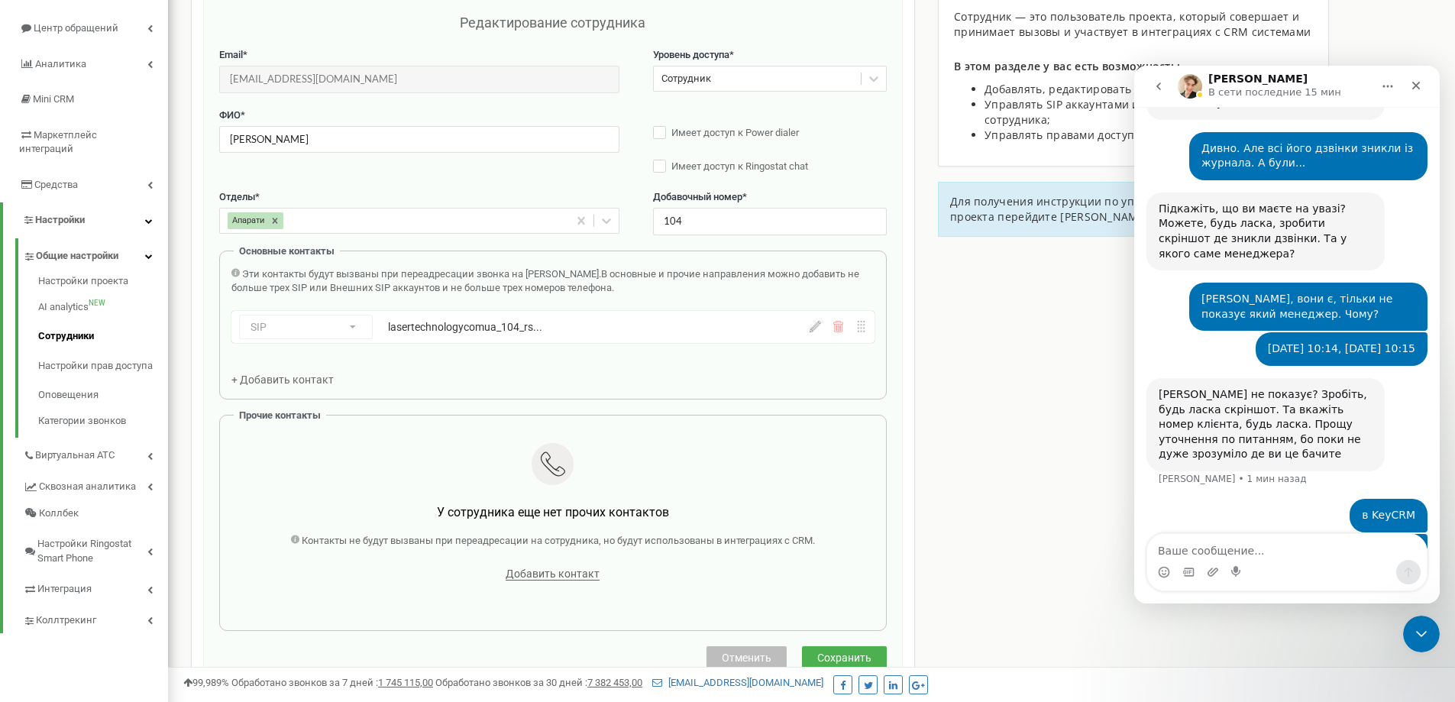
drag, startPoint x: 1348, startPoint y: 544, endPoint x: 2599, endPoint y: 559, distance: 1251.6
click at [1348, 544] on textarea "Ваше сообщение..." at bounding box center [1286, 547] width 279 height 26
type textarea "V"
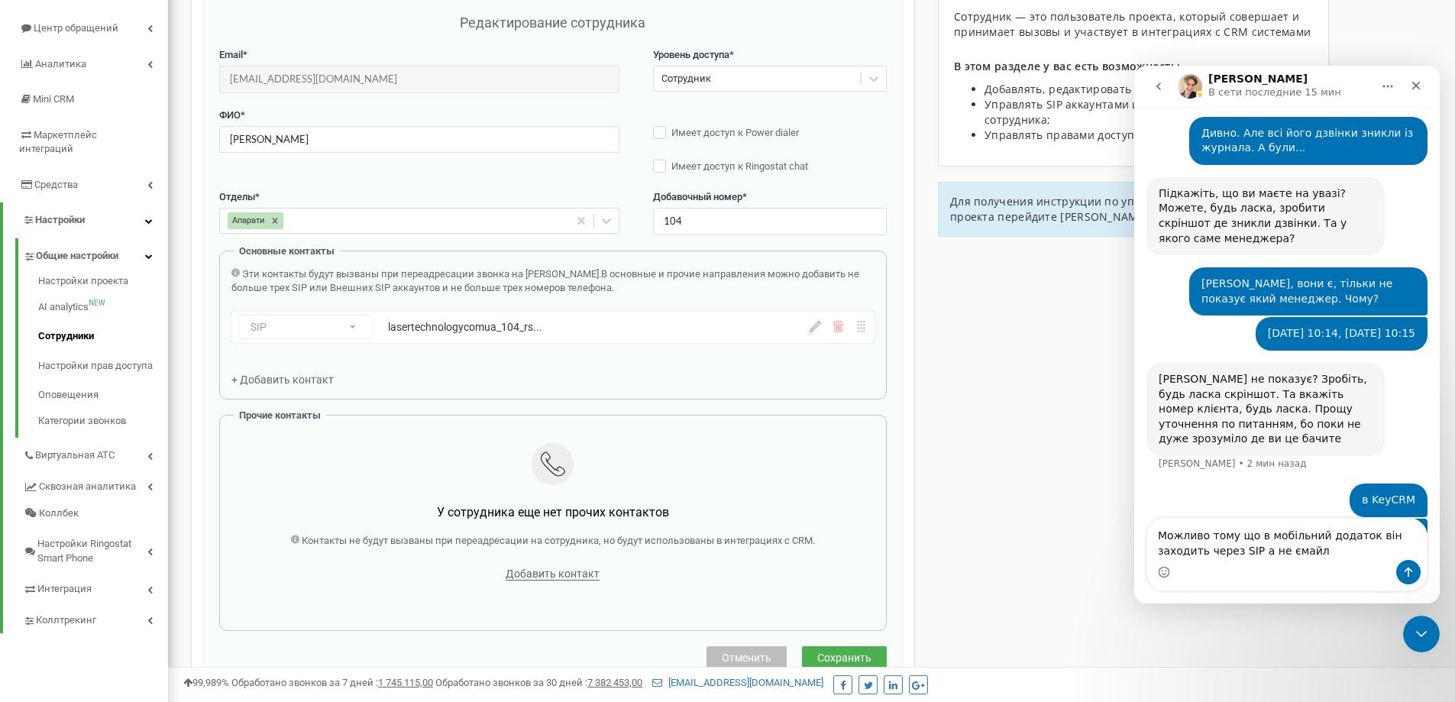
type textarea "Можливо тому що в мобільний додаток він заходить через SIP а не ємайл?"
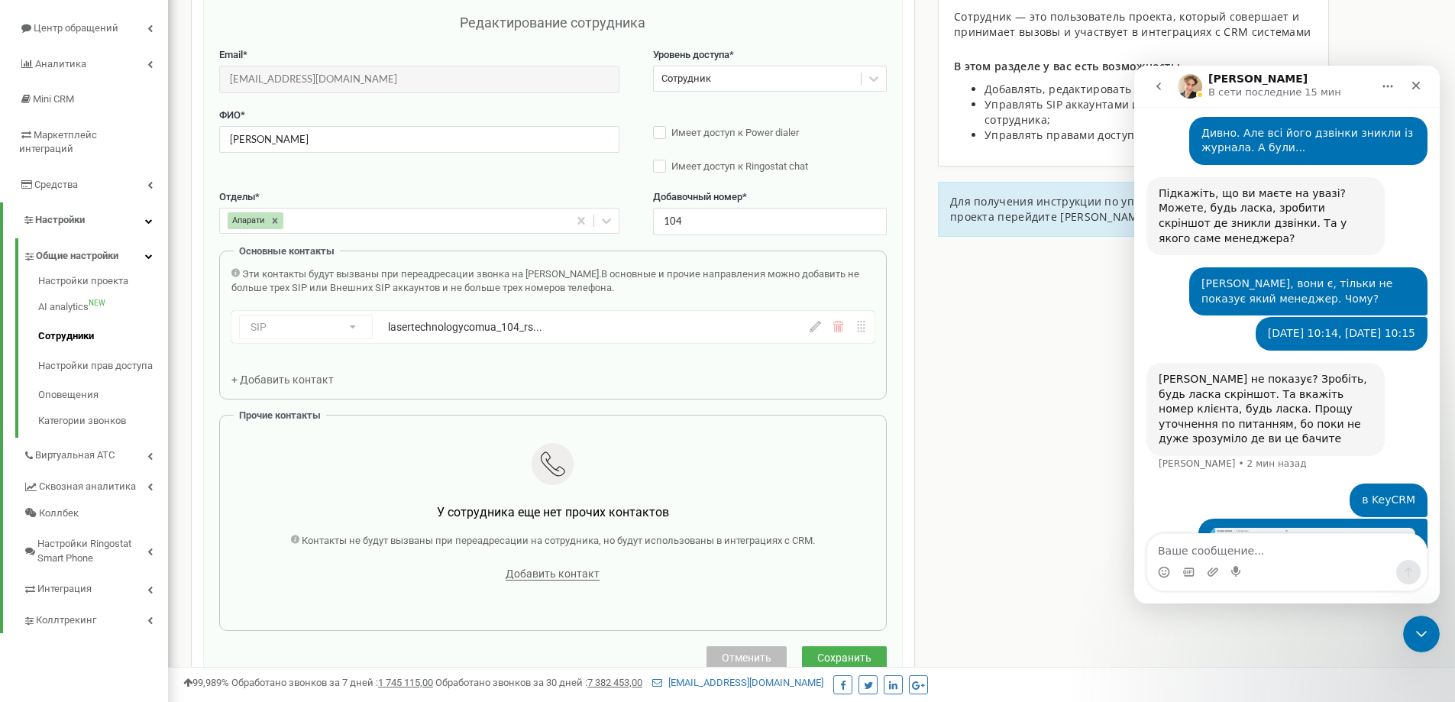
scroll to position [955, 0]
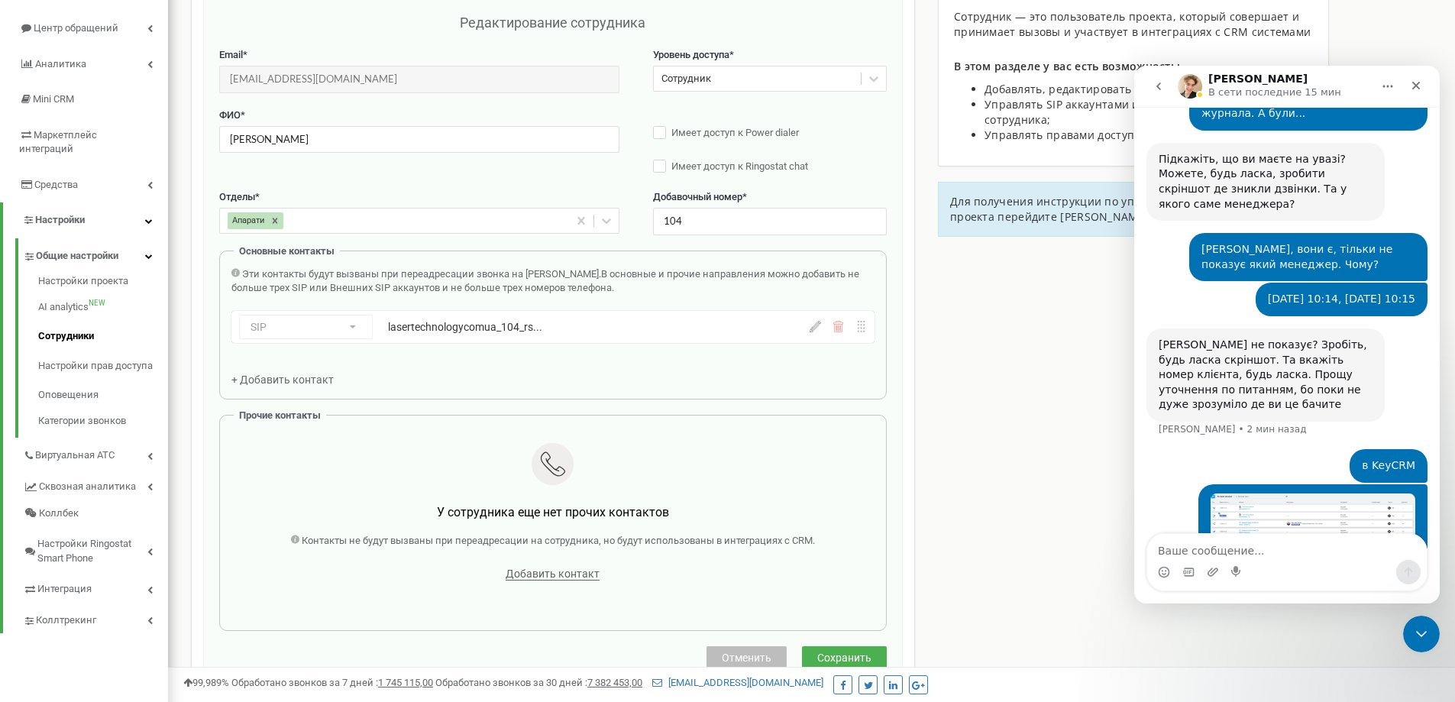
click at [1216, 557] on textarea "Ваше сообщение..." at bounding box center [1286, 547] width 279 height 26
type textarea "+380980256888"
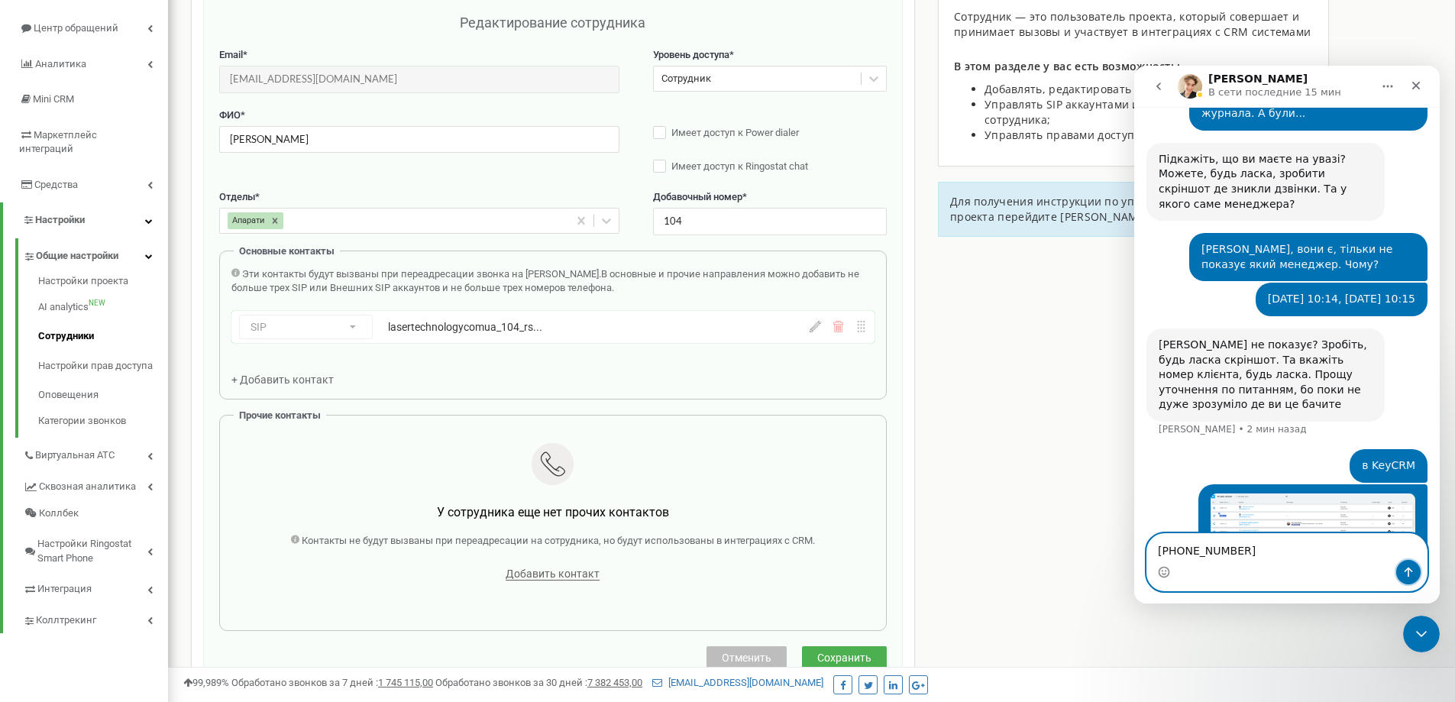
click at [1408, 571] on icon "Отправить сообщение…" at bounding box center [1408, 572] width 12 height 12
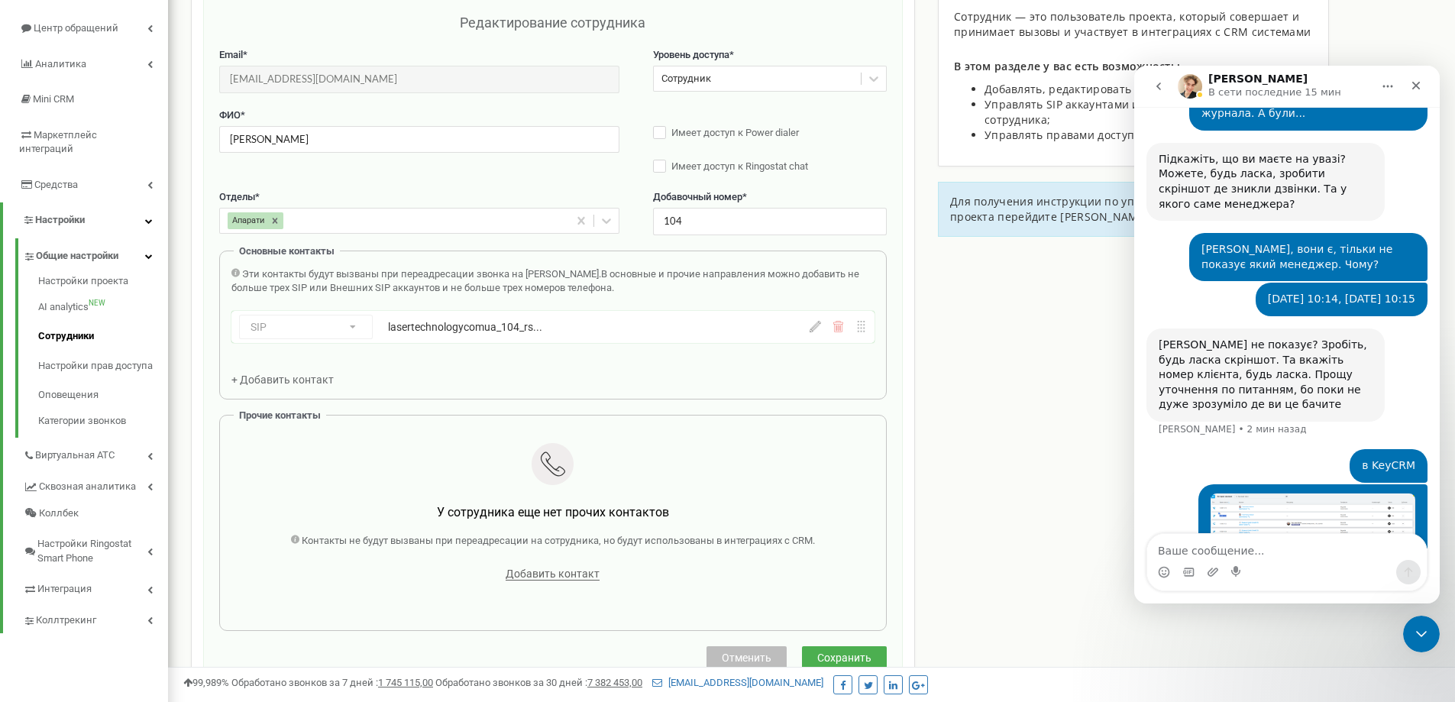
scroll to position [990, 0]
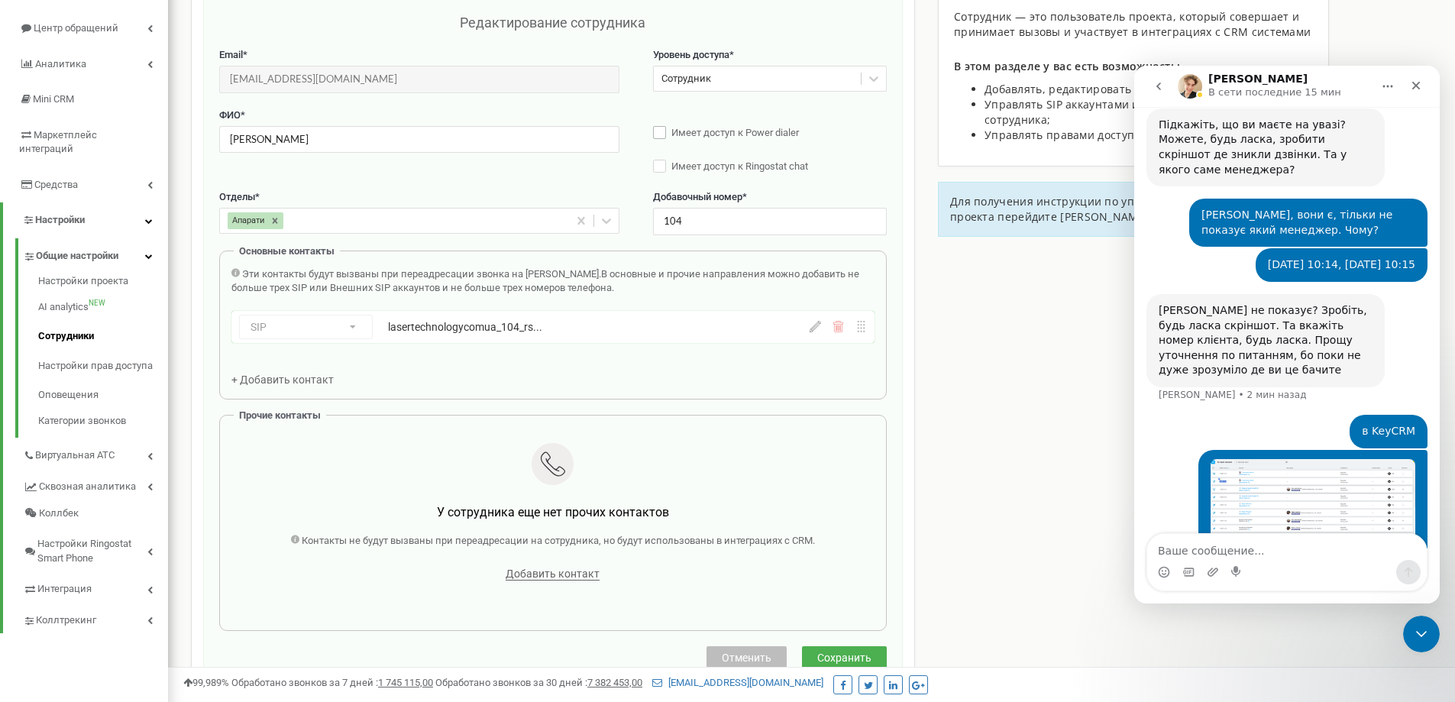
drag, startPoint x: 803, startPoint y: 134, endPoint x: 719, endPoint y: 133, distance: 84.0
click at [719, 133] on label "Имеет доступ к Power dialer" at bounding box center [770, 133] width 234 height 15
click at [723, 134] on span "Имеет доступ к Power dialer" at bounding box center [735, 132] width 128 height 11
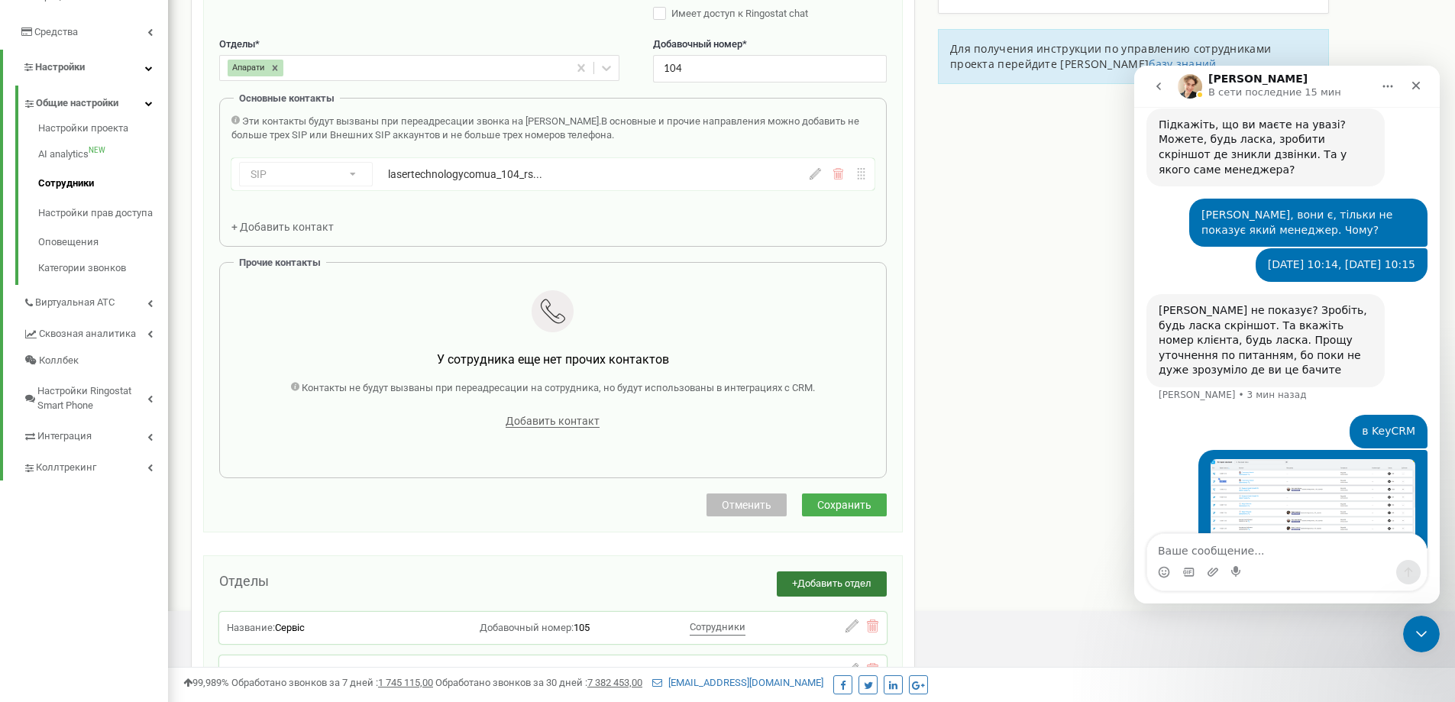
drag, startPoint x: 746, startPoint y: 509, endPoint x: 784, endPoint y: 357, distance: 155.9
click at [746, 508] on span "Отменить" at bounding box center [747, 505] width 50 height 12
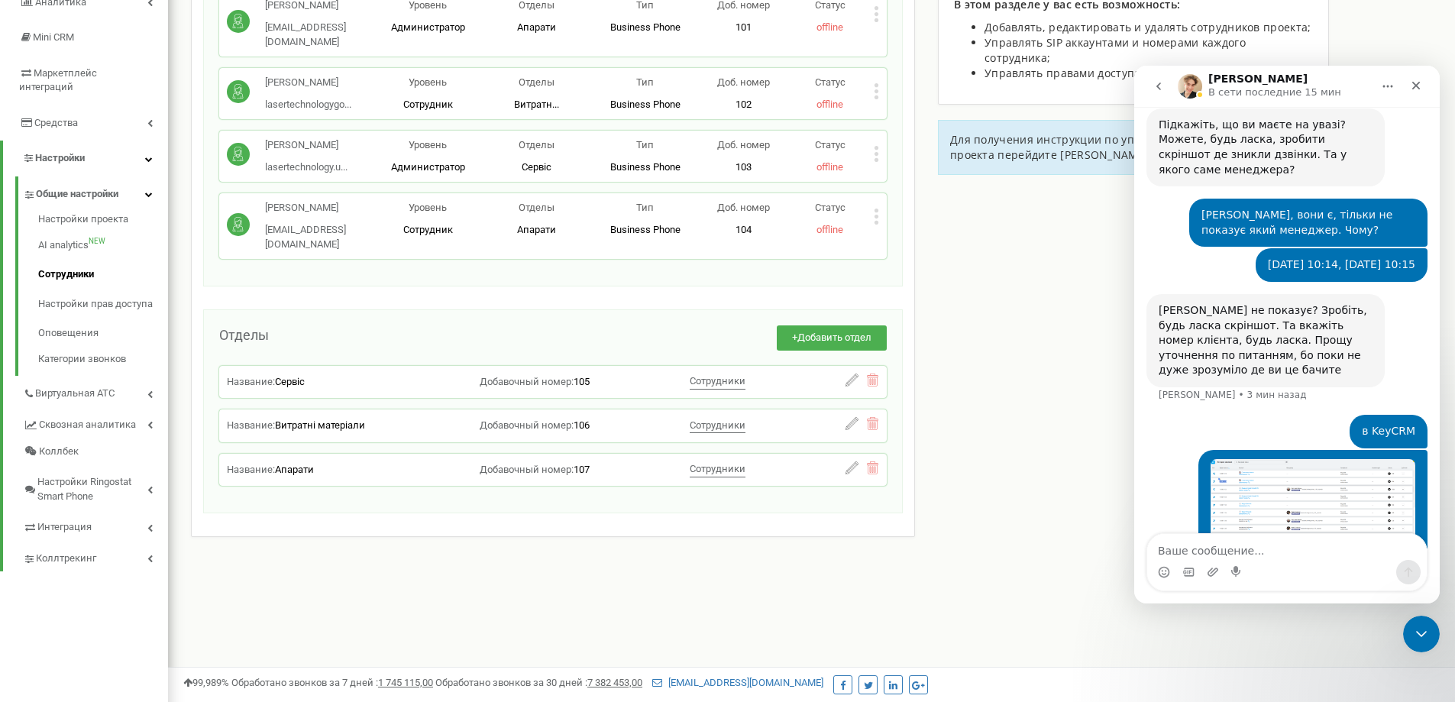
scroll to position [62, 0]
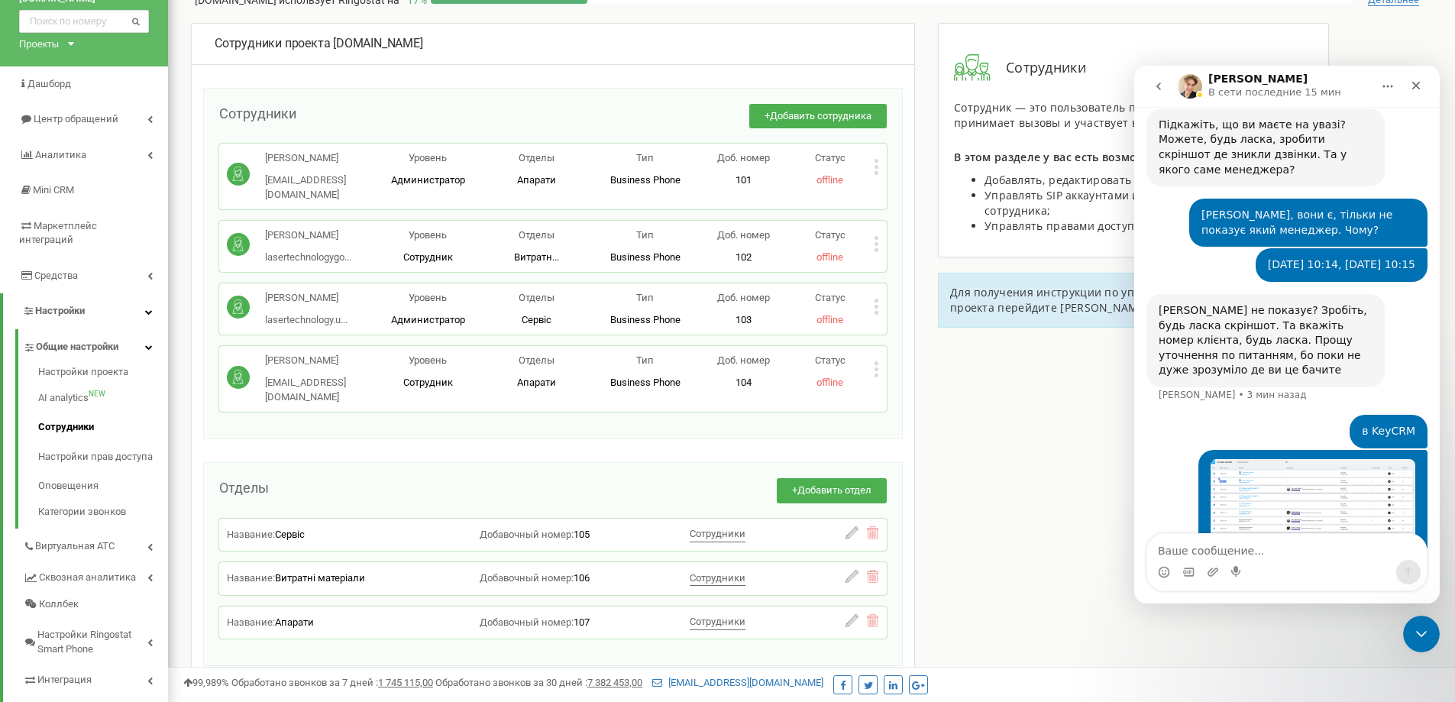
click at [871, 166] on div "Статус offline" at bounding box center [830, 169] width 87 height 36
click at [878, 166] on icon at bounding box center [876, 167] width 5 height 16
click at [901, 188] on span "Редактировать" at bounding box center [933, 192] width 78 height 10
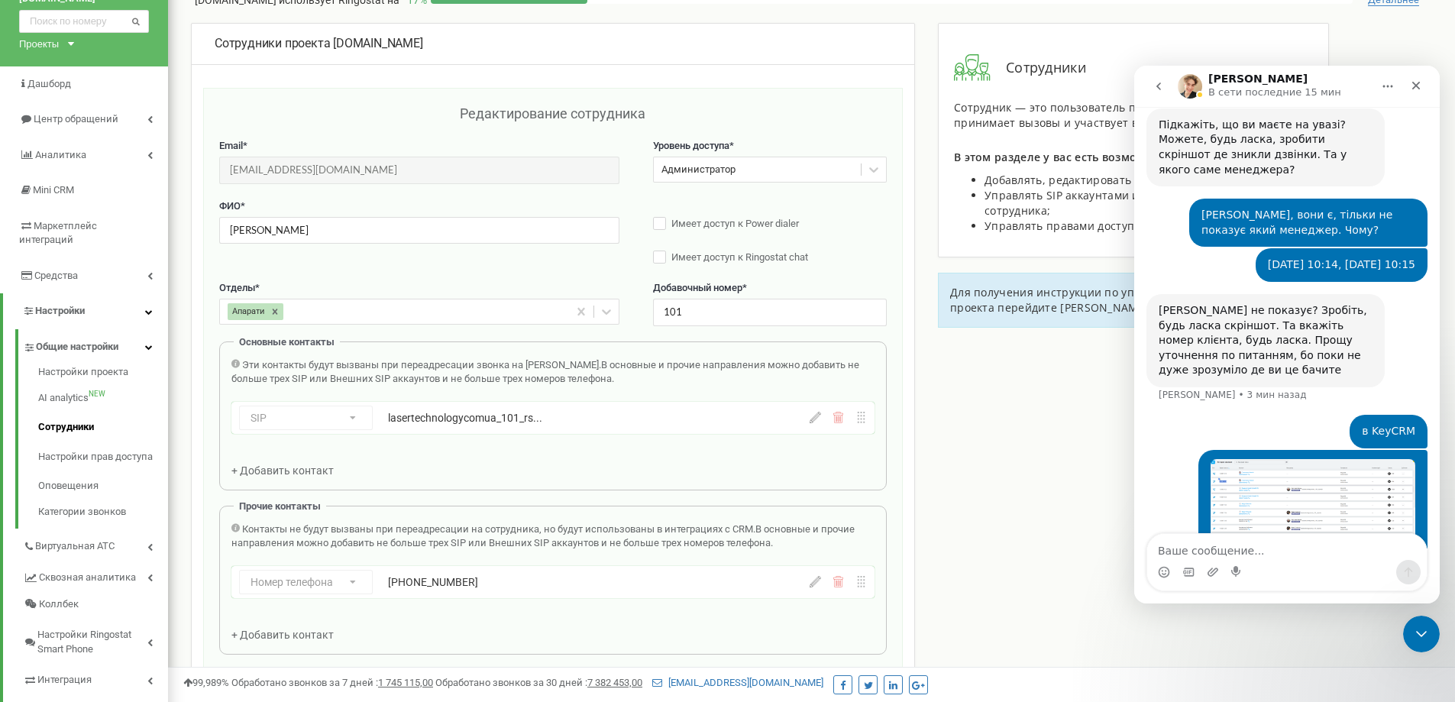
scroll to position [153, 0]
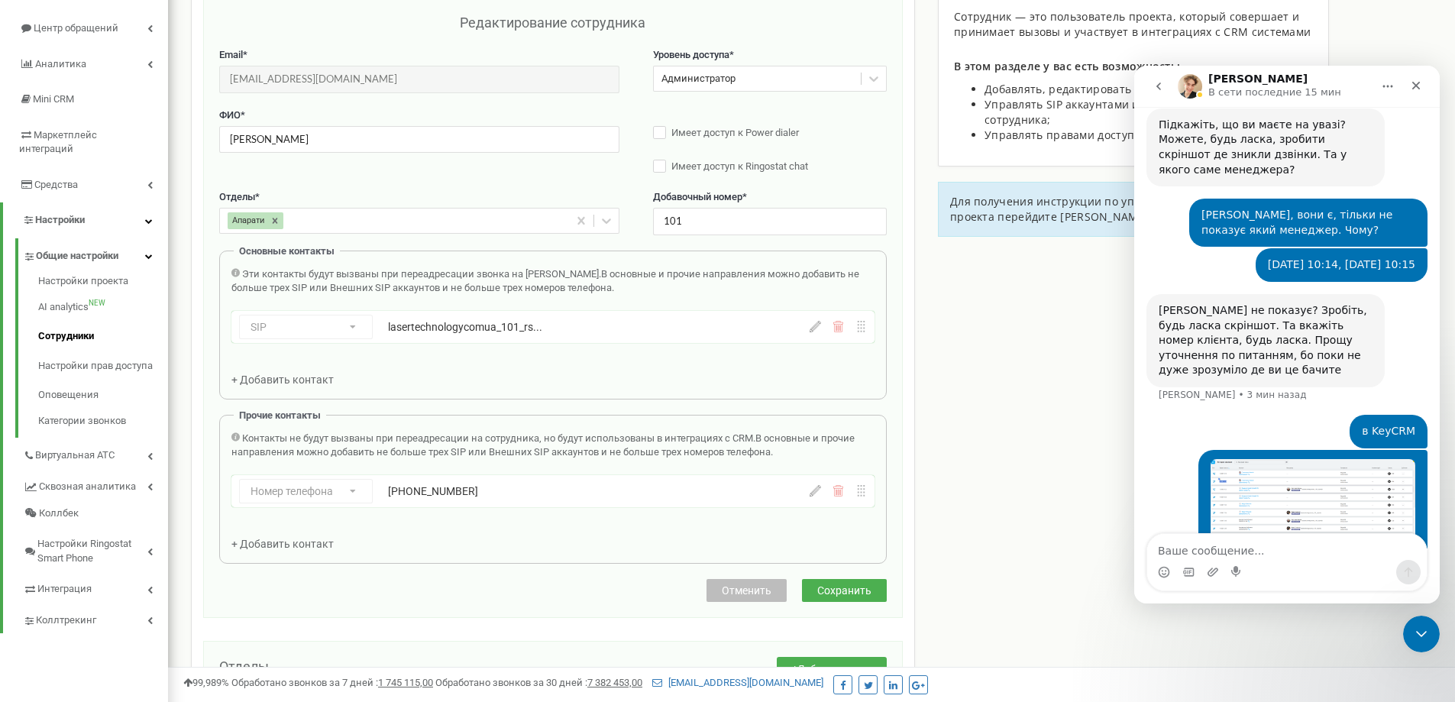
click at [751, 582] on button "Отменить" at bounding box center [746, 590] width 80 height 23
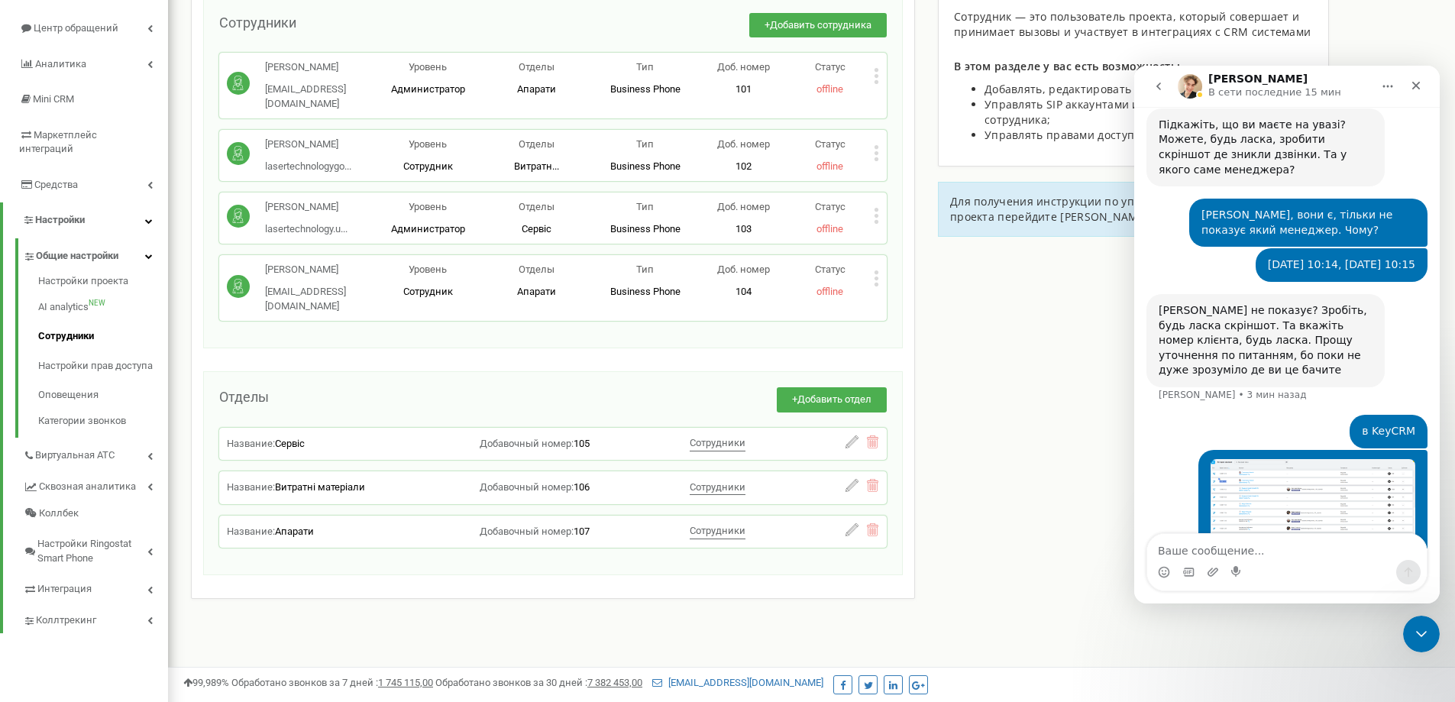
click at [1256, 459] on img "Ярослав говорит…" at bounding box center [1312, 502] width 205 height 86
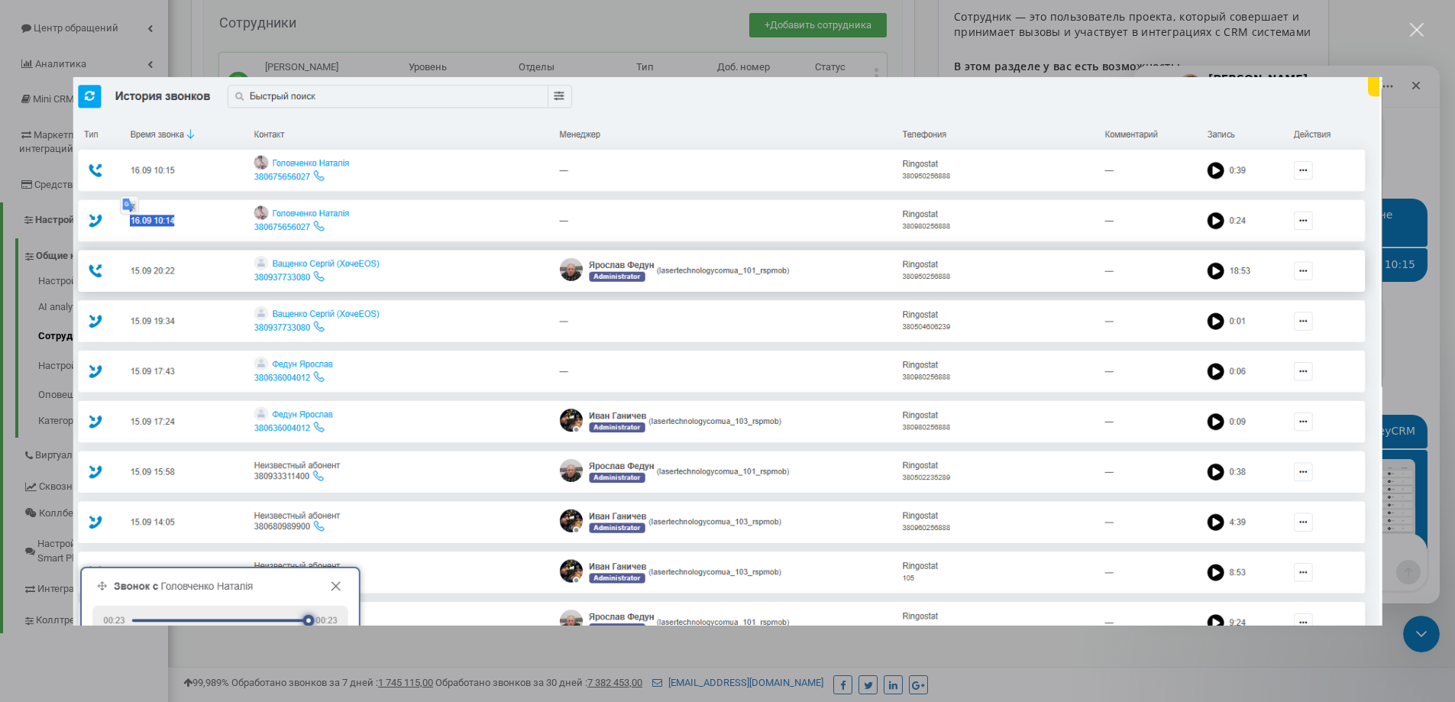
click at [1416, 28] on div "Закрыть" at bounding box center [1417, 30] width 15 height 15
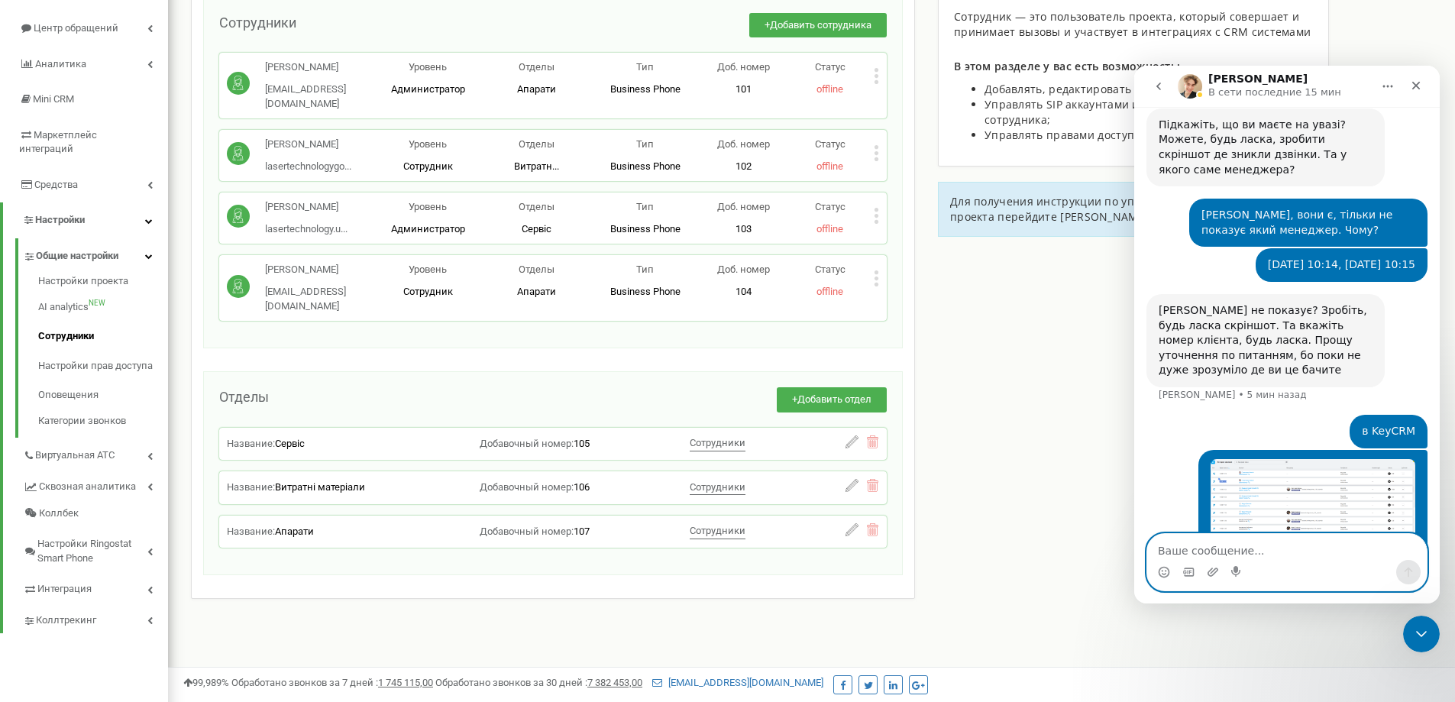
click at [1267, 544] on textarea "Ваше сообщение..." at bounding box center [1286, 547] width 279 height 26
click at [1336, 555] on textarea "На скриншоті два верхніх то ті його дзвінки" at bounding box center [1286, 547] width 279 height 26
click at [1384, 552] on textarea "На скриншоті два верхніх то ті його 2 дзвінки" at bounding box center [1286, 547] width 279 height 26
type textarea "На скриншоті два верхніх то ті його 2 дзвінка"
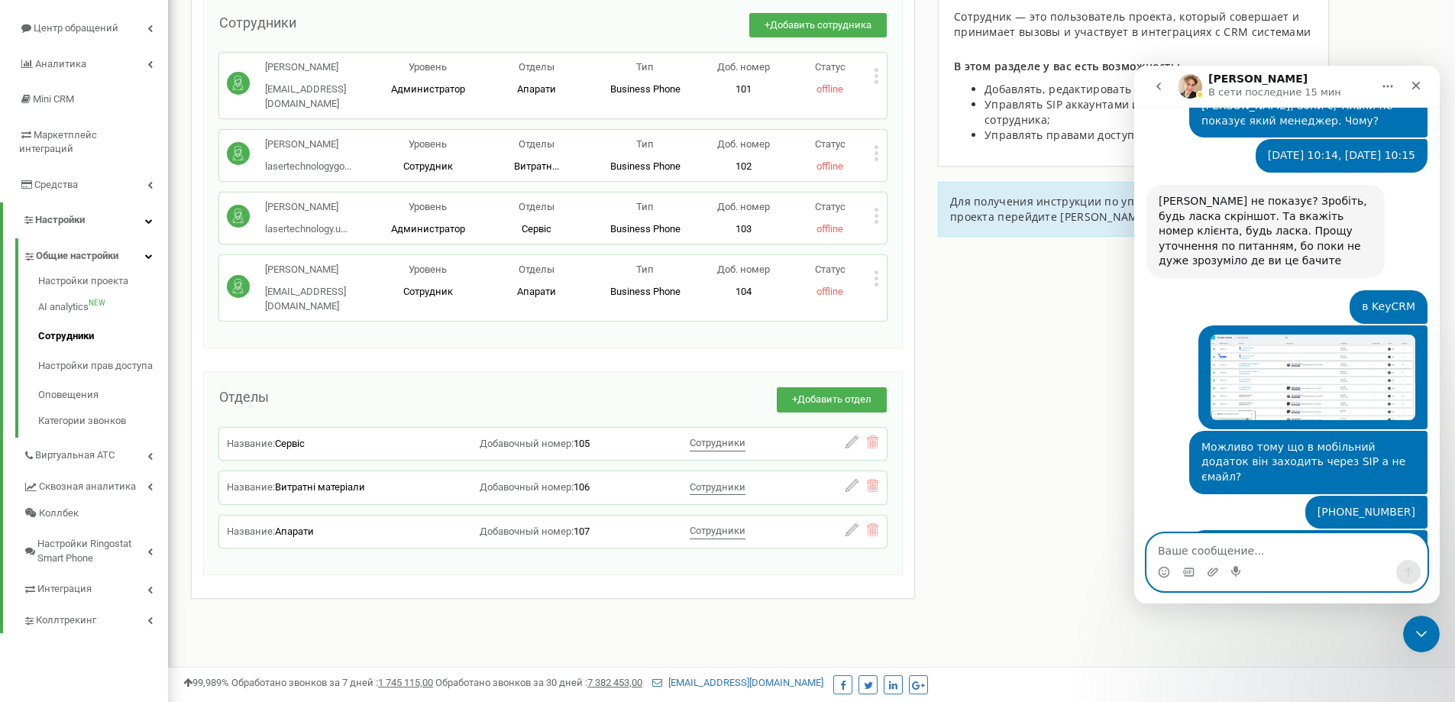
scroll to position [1100, 0]
